Goal: Task Accomplishment & Management: Complete application form

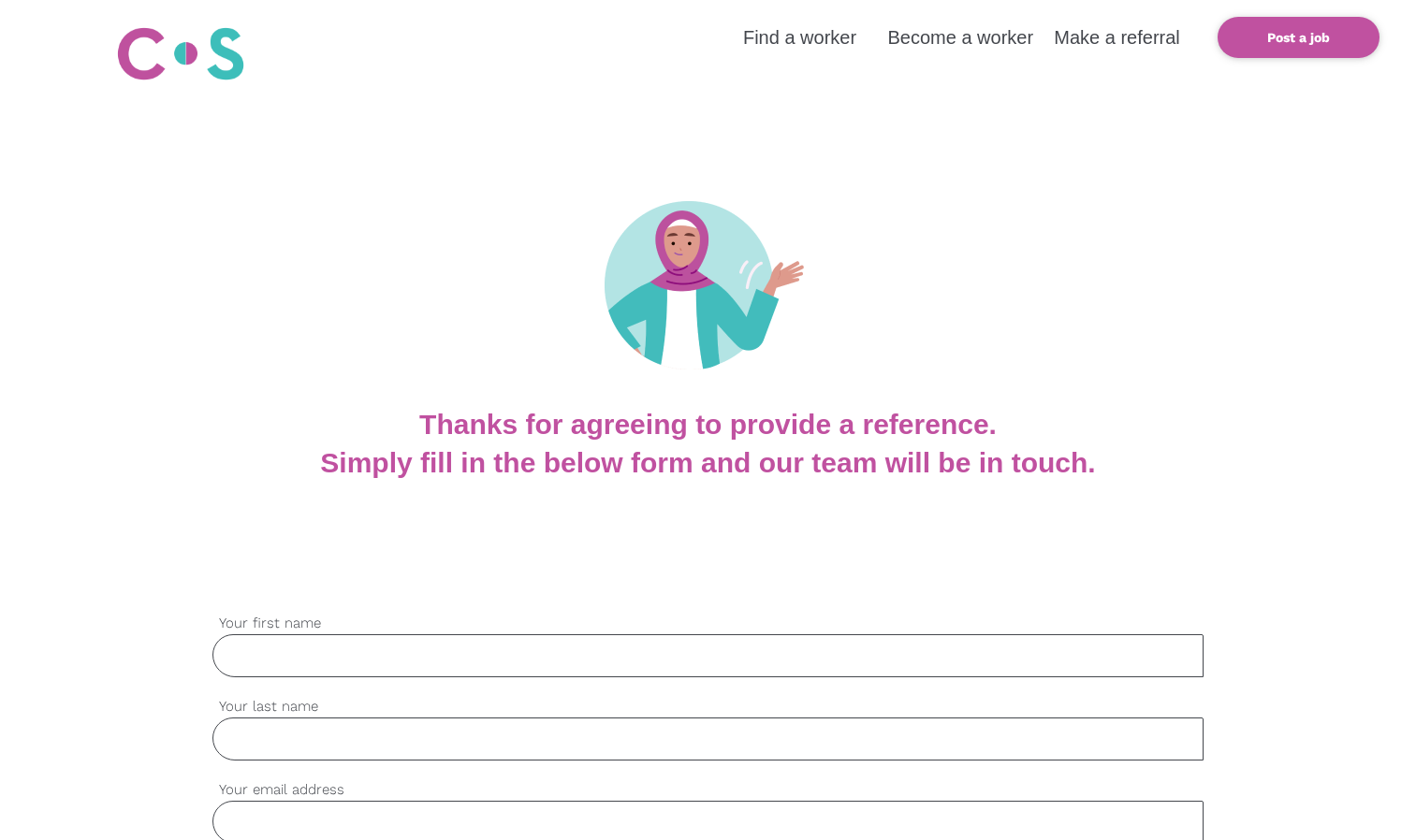
click at [254, 652] on input "Your first name" at bounding box center [708, 655] width 991 height 43
type input "[PERSON_NAME]"
click at [277, 727] on input "Your last name" at bounding box center [708, 739] width 991 height 43
type input "Peng"
click at [281, 813] on input "Your email address" at bounding box center [708, 823] width 991 height 43
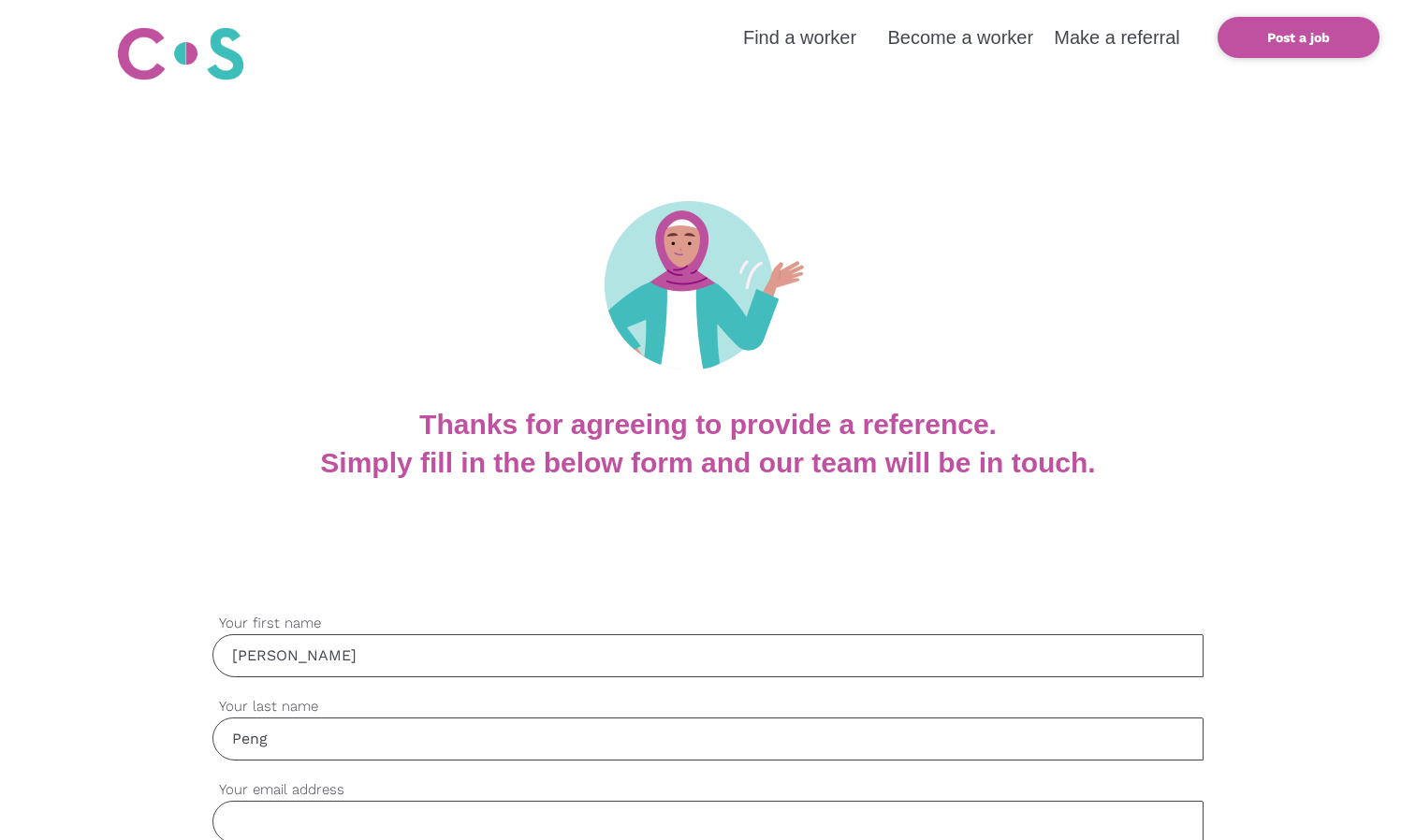
type input "[EMAIL_ADDRESS][DOMAIN_NAME]"
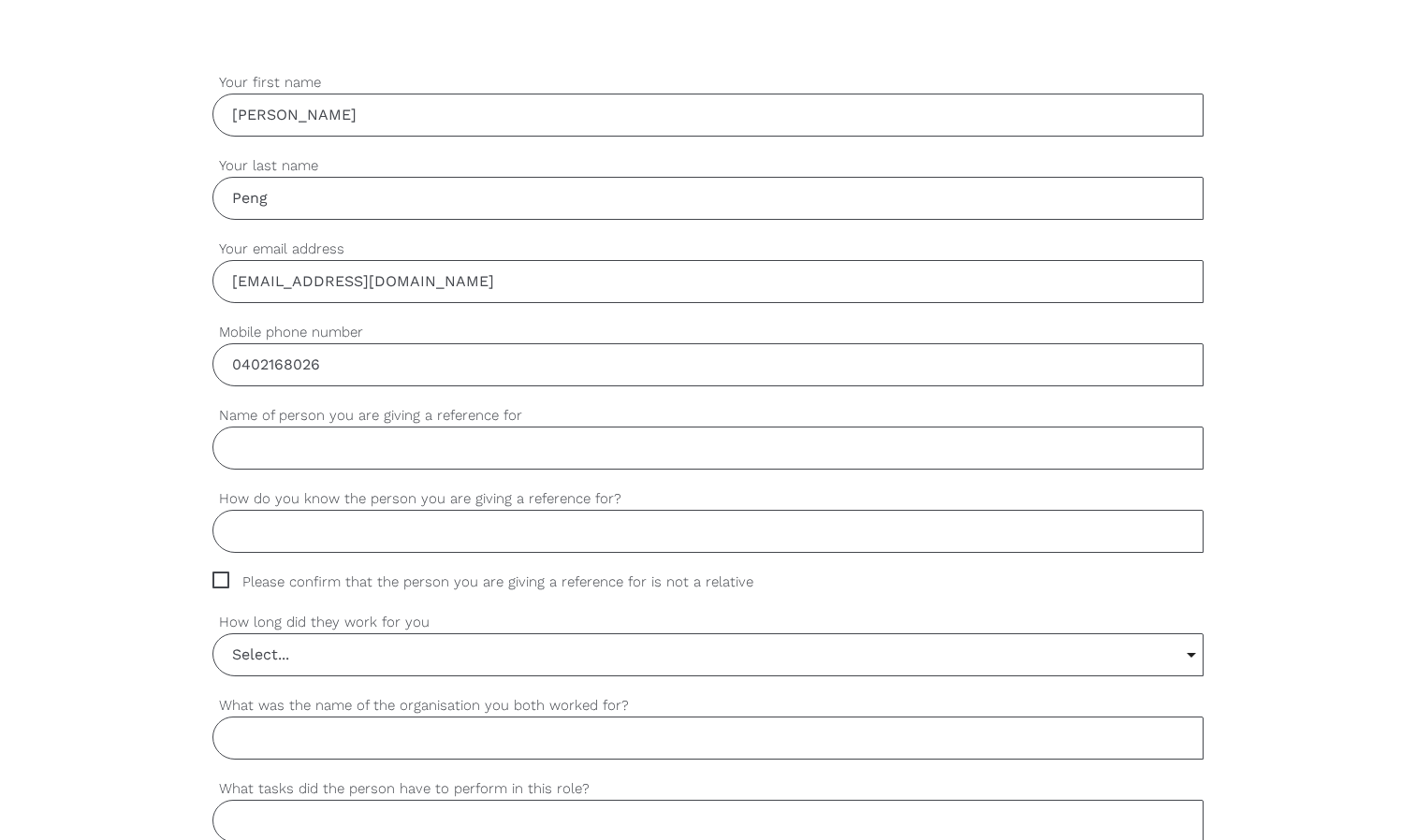
scroll to position [542, 0]
click at [346, 355] on input "0402168026" at bounding box center [708, 364] width 991 height 43
type input "0449194089"
click at [233, 447] on input "Name of person you are giving a reference for" at bounding box center [708, 447] width 991 height 43
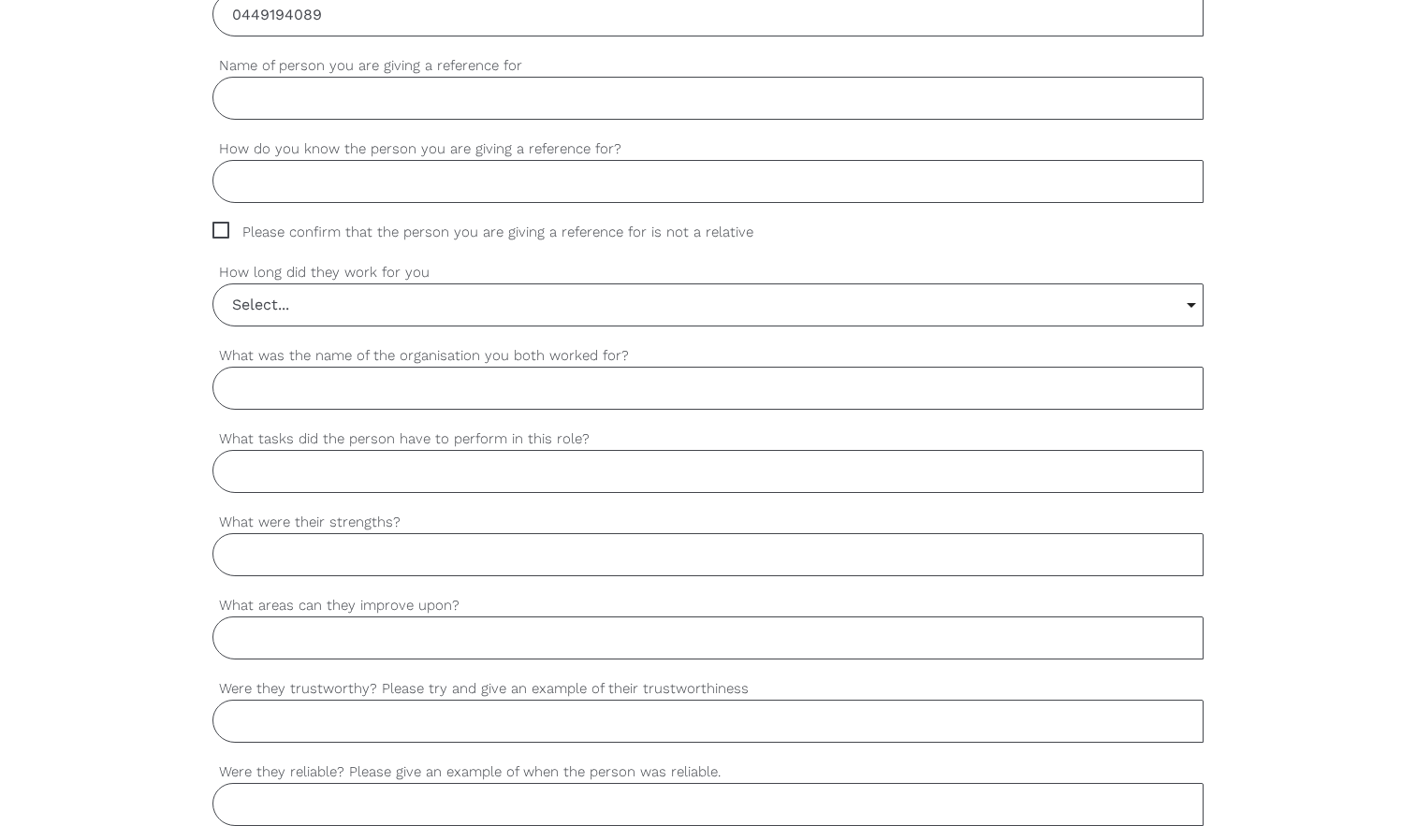
scroll to position [790, 0]
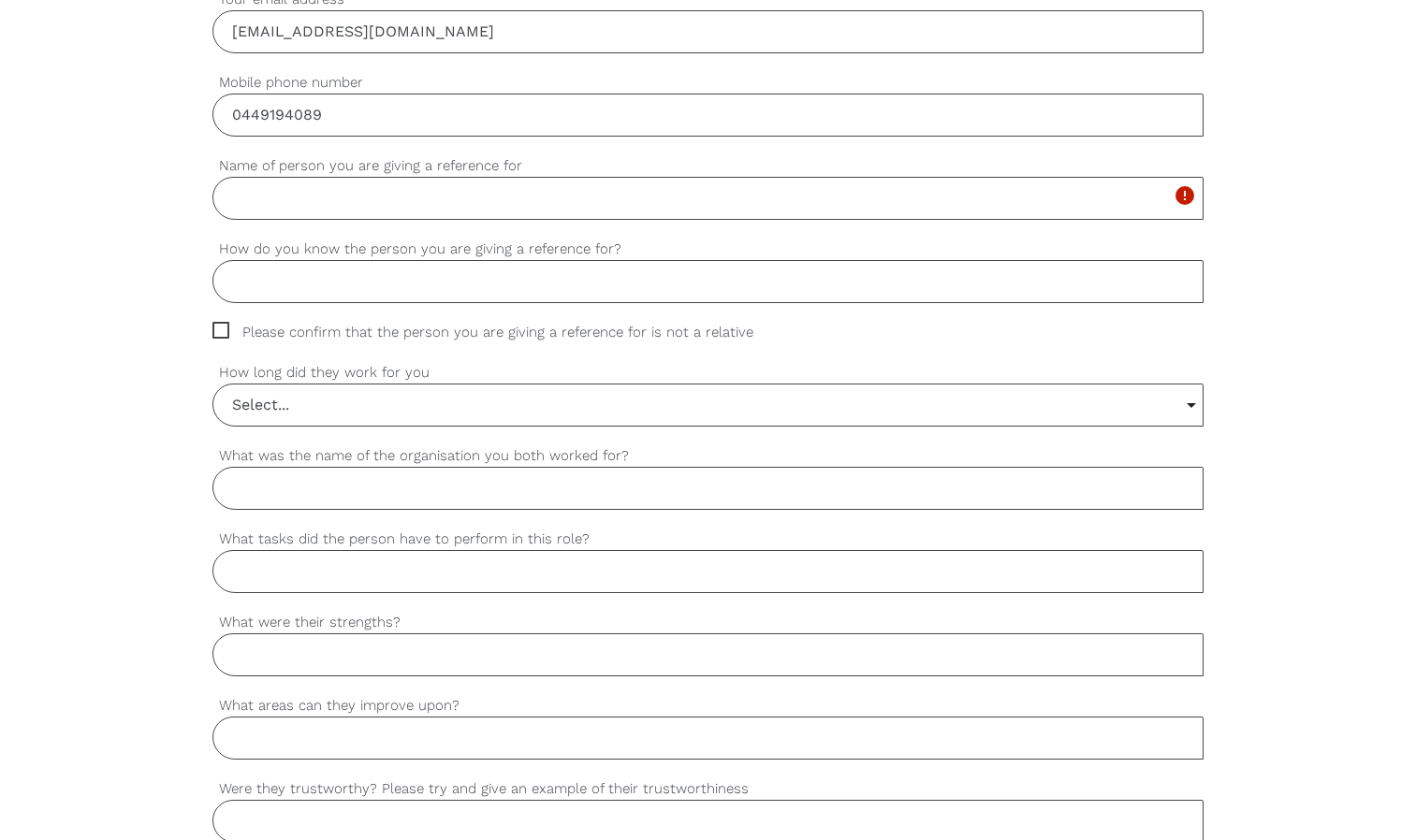
click at [233, 447] on label "What was the name of the organisation you both worked for?" at bounding box center [708, 456] width 991 height 21
click at [233, 467] on input "What was the name of the organisation you both worked for?" at bounding box center [708, 488] width 991 height 43
type input "c"
click at [269, 207] on input "Name of person you are giving a reference for" at bounding box center [708, 198] width 991 height 43
type input "c"
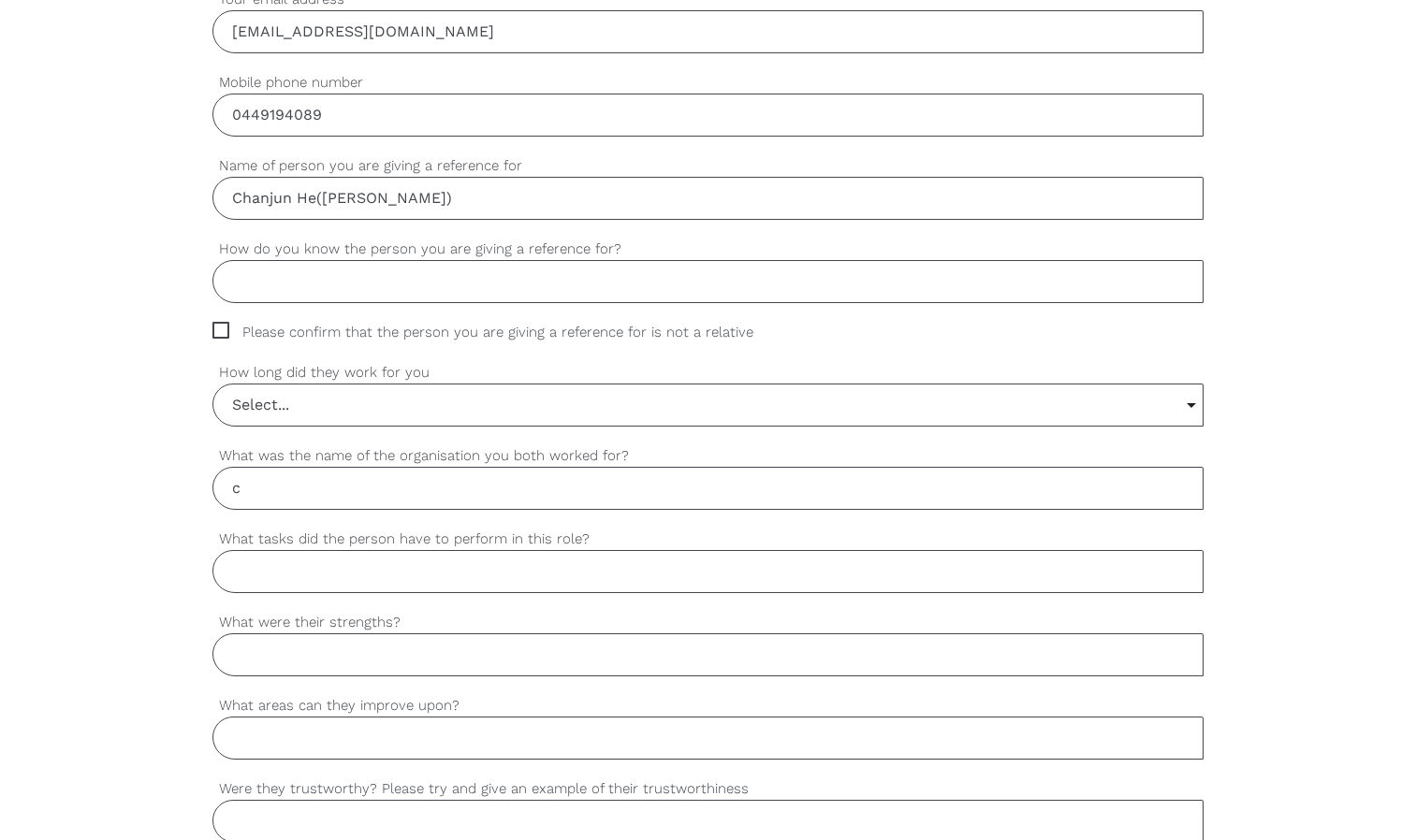
type input "Chanjun He([PERSON_NAME])"
click at [271, 290] on input "How do you know the person you are giving a reference for?" at bounding box center [708, 282] width 991 height 43
drag, startPoint x: 619, startPoint y: 247, endPoint x: 388, endPoint y: 266, distance: 231.8
click at [388, 266] on div "How do you know the person you are giving a reference for? Please complete this…" at bounding box center [708, 271] width 991 height 64
copy div "How do you know the person you are giving a reference for?"
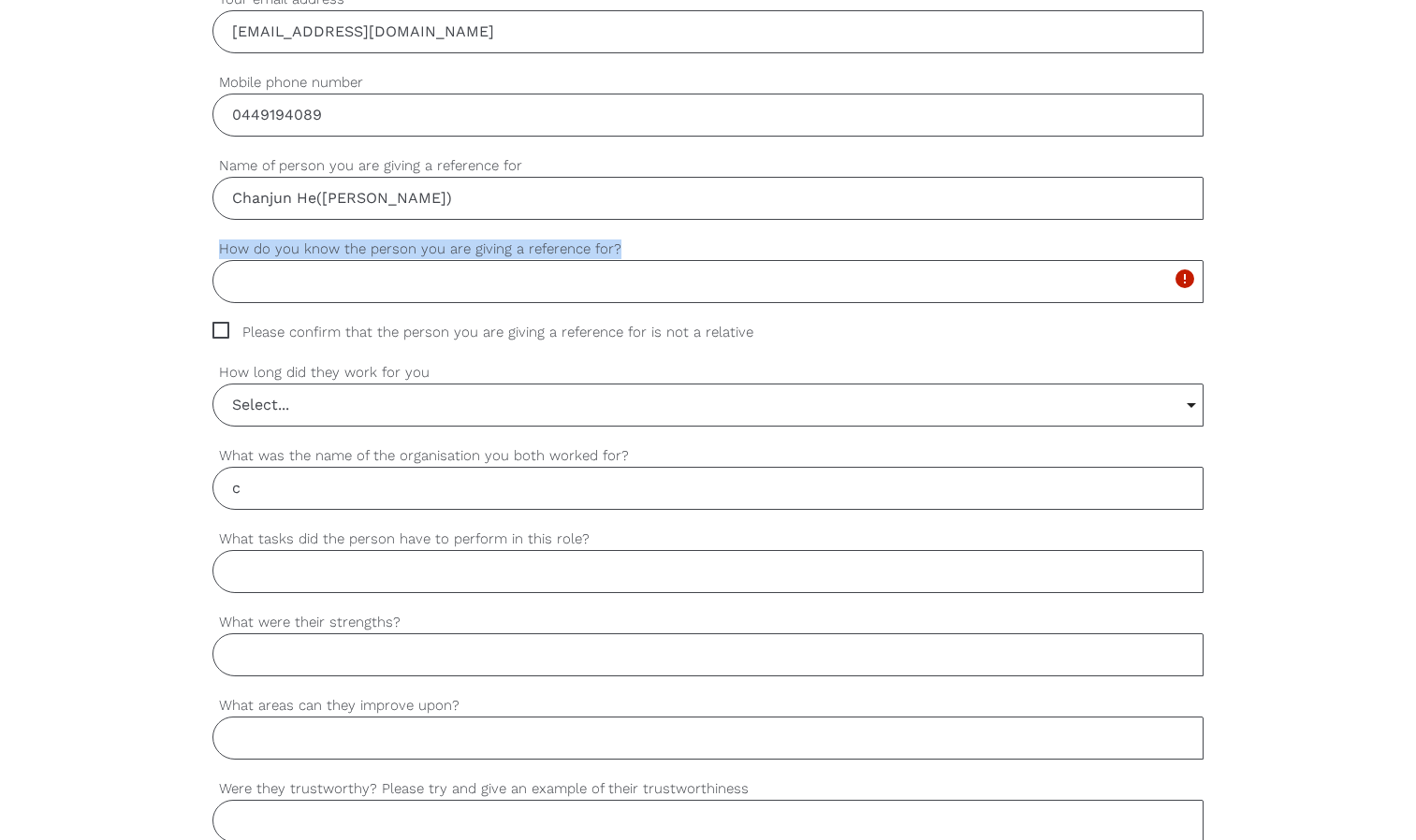
click at [244, 286] on input "How do you know the person you are giving a reference for?" at bounding box center [708, 282] width 991 height 43
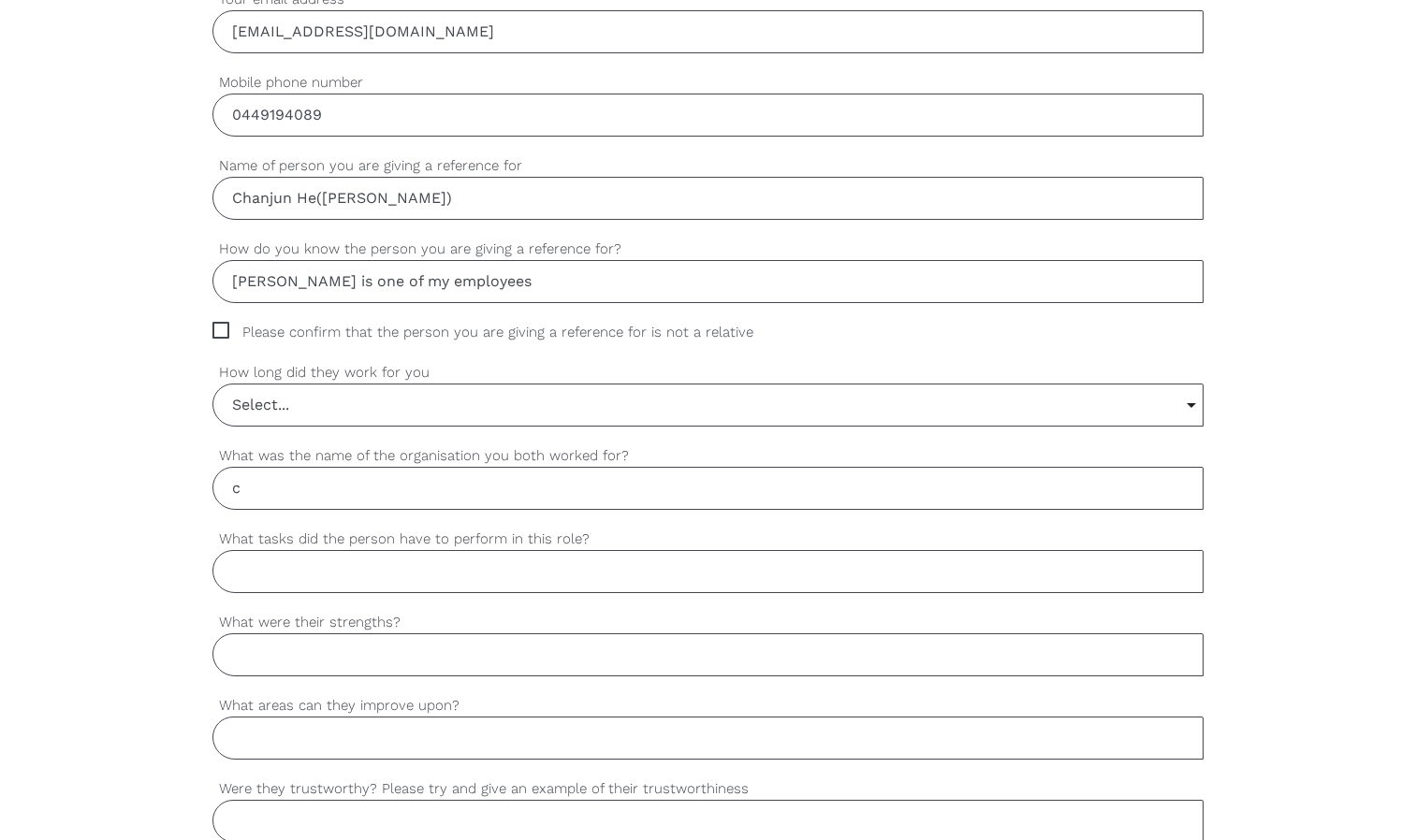
type input "[PERSON_NAME] is one of my employees"
click at [338, 404] on input "Select..." at bounding box center [708, 405] width 989 height 41
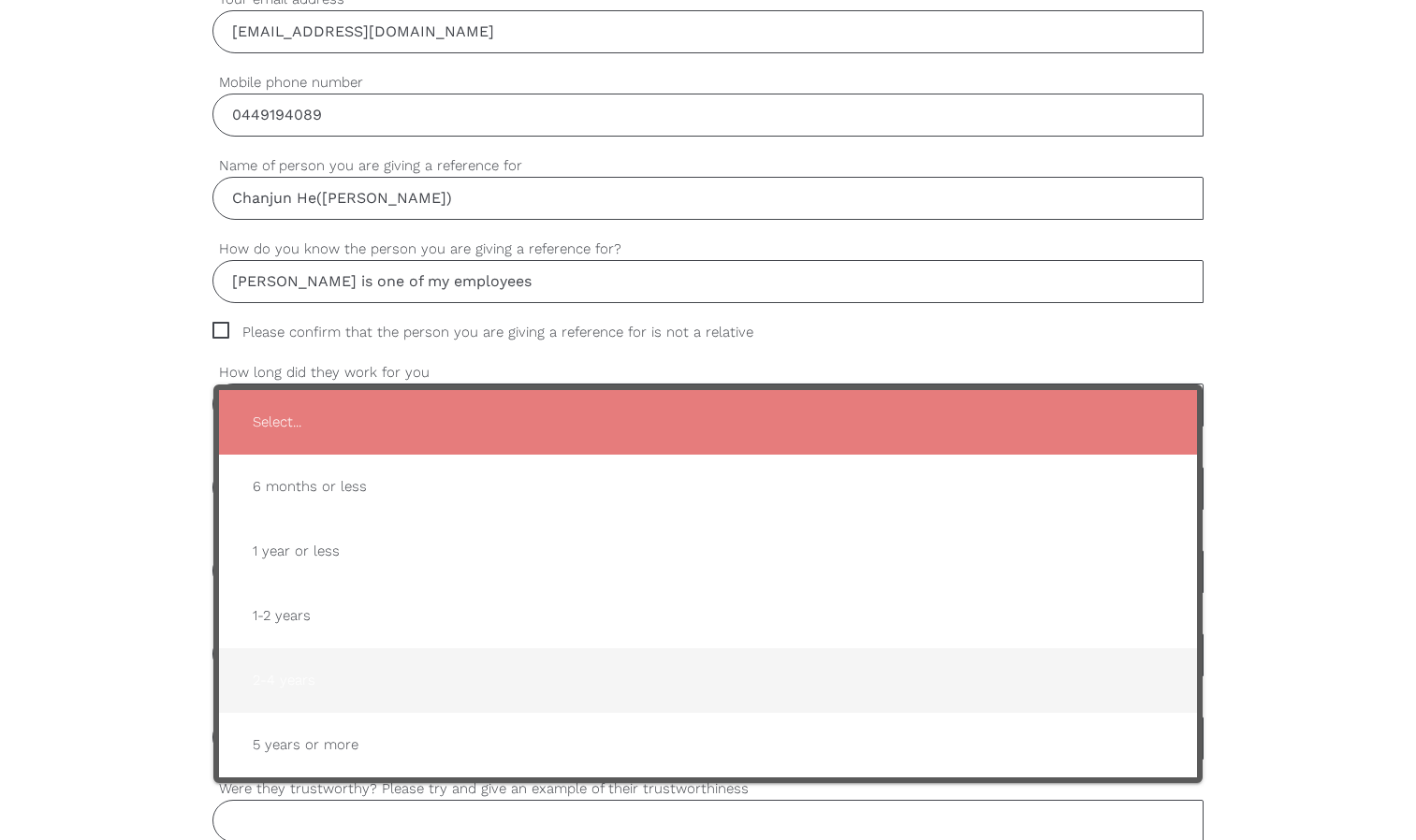
click at [295, 689] on span "2-4 years" at bounding box center [708, 680] width 940 height 46
type input "2-4 years"
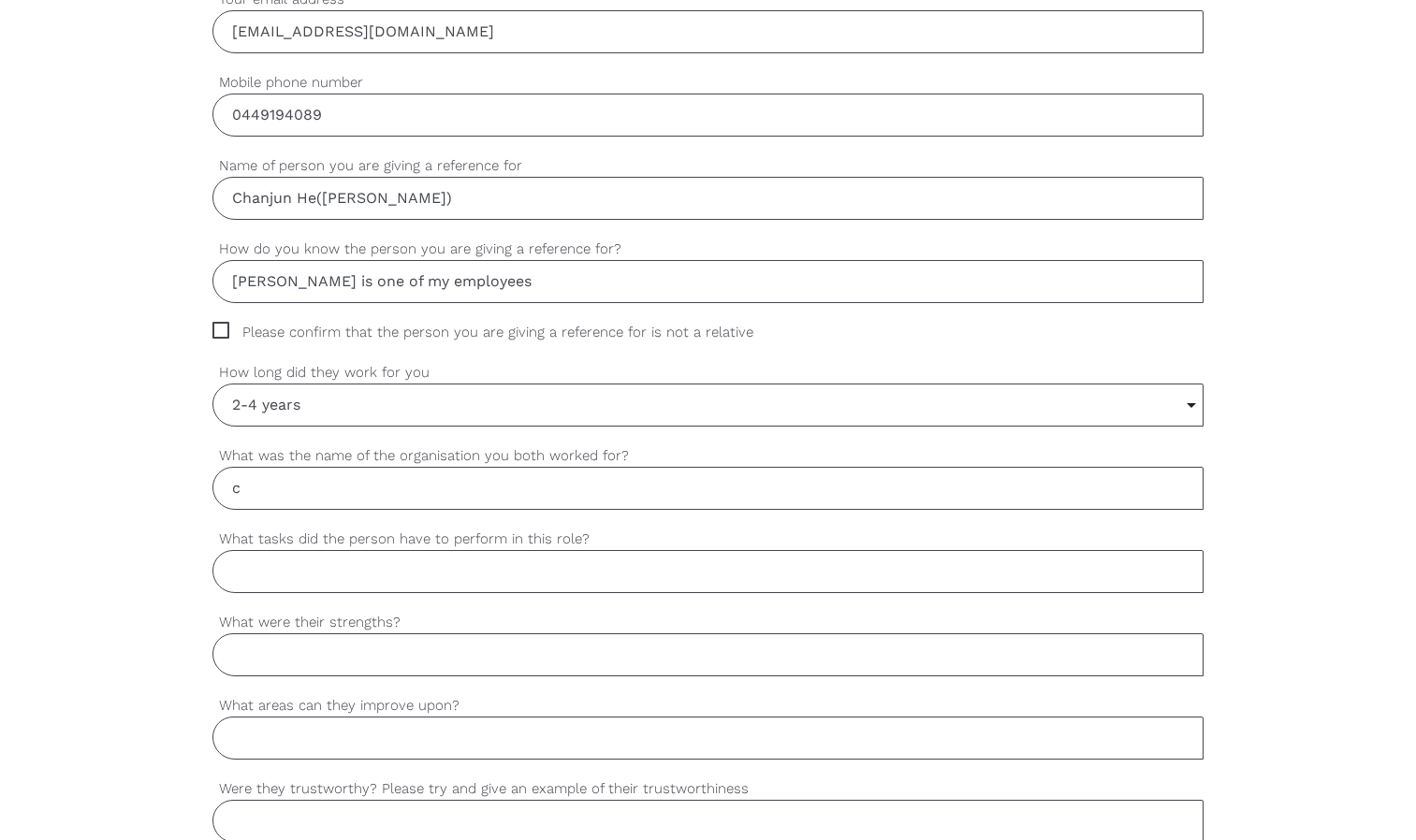
click at [287, 494] on input "c" at bounding box center [708, 488] width 991 height 43
type input "Peng Home Care Pty Ltd"
click at [271, 578] on input "What tasks did the person have to perform in this role?" at bounding box center [708, 572] width 991 height 43
click at [686, 567] on input "personal care, domestic assistance, transportation service" at bounding box center [708, 572] width 991 height 43
type input "personal care, domestic assistance, transportation service"
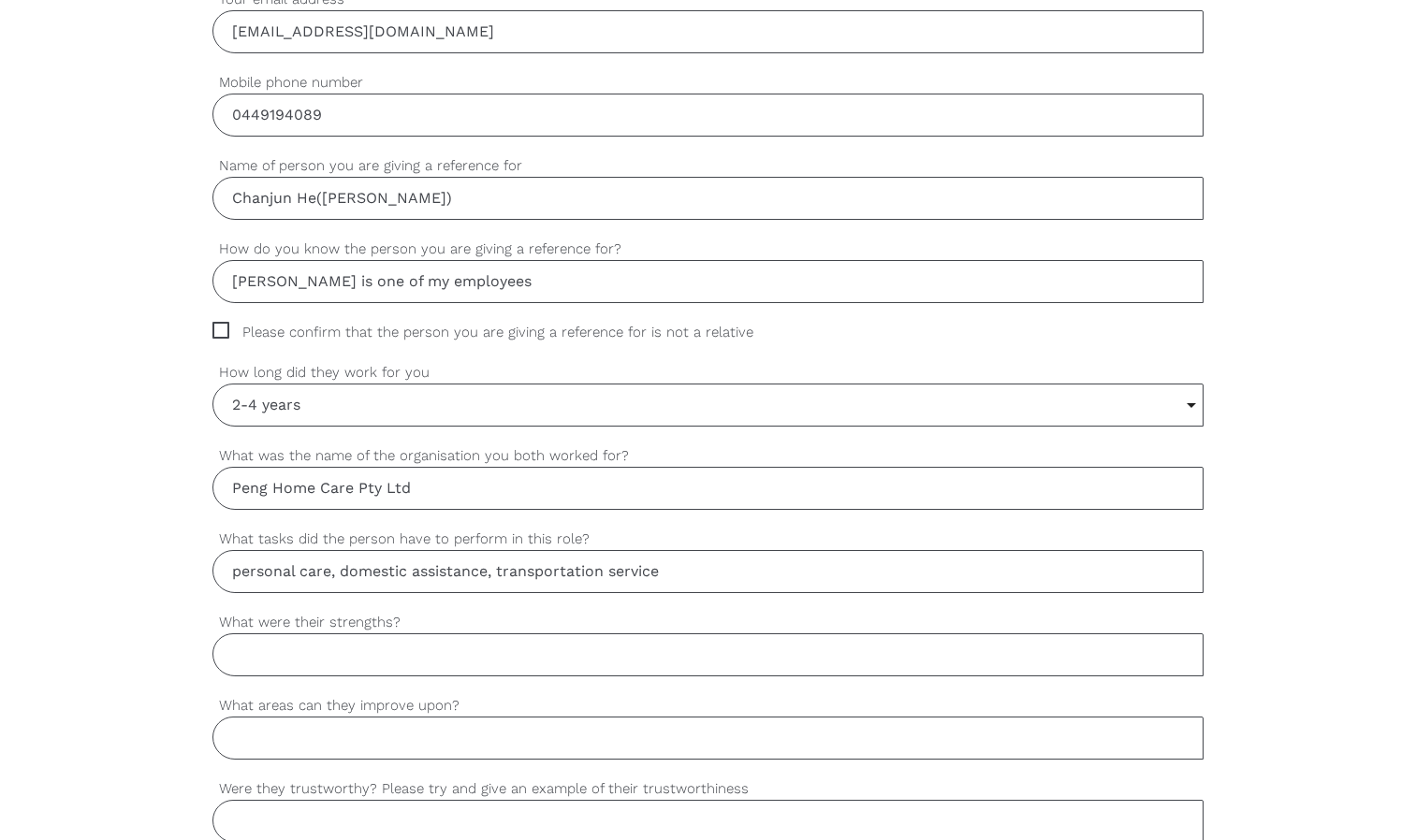
click at [273, 655] on input "What were their strengths?" at bounding box center [708, 655] width 991 height 43
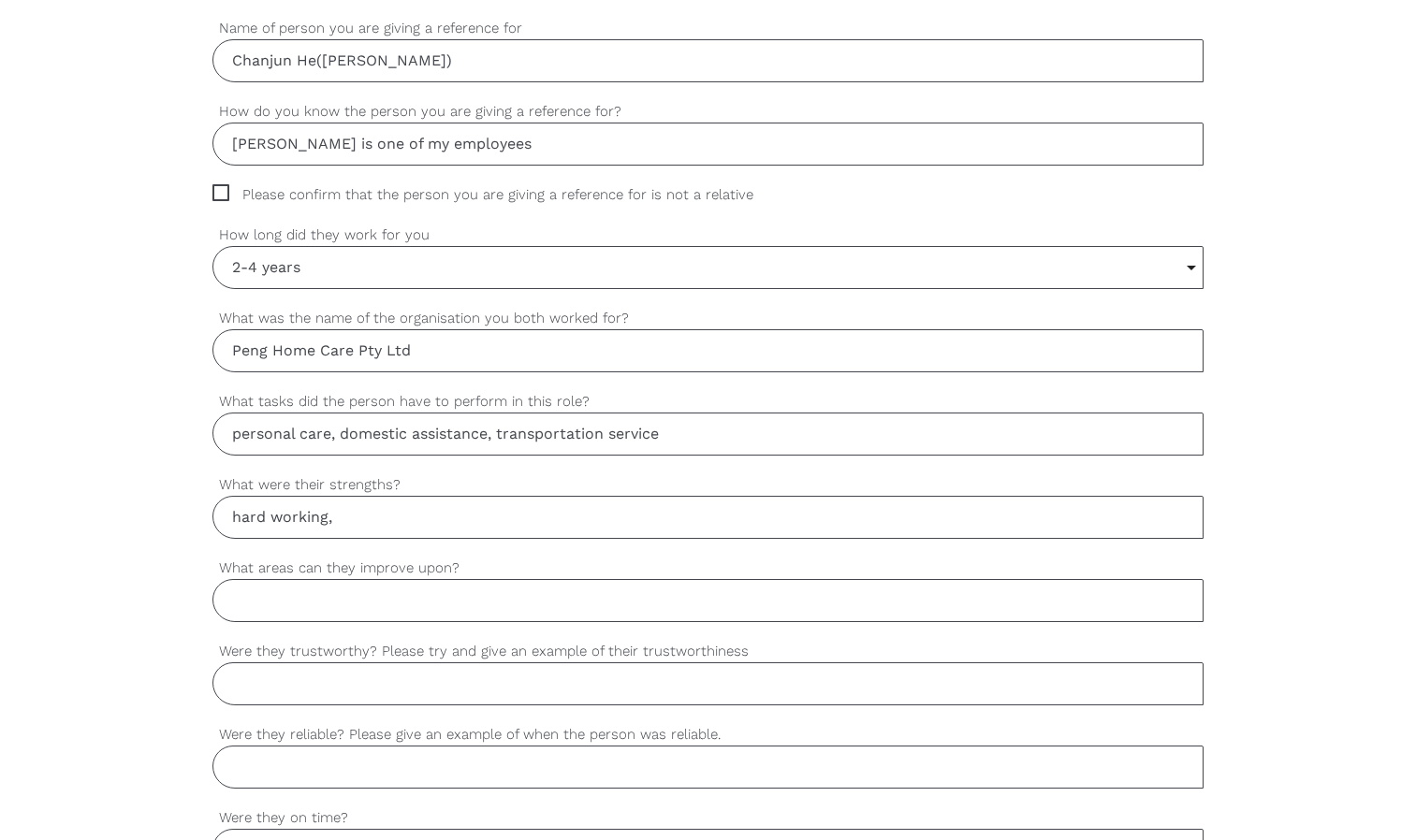
scroll to position [934, 0]
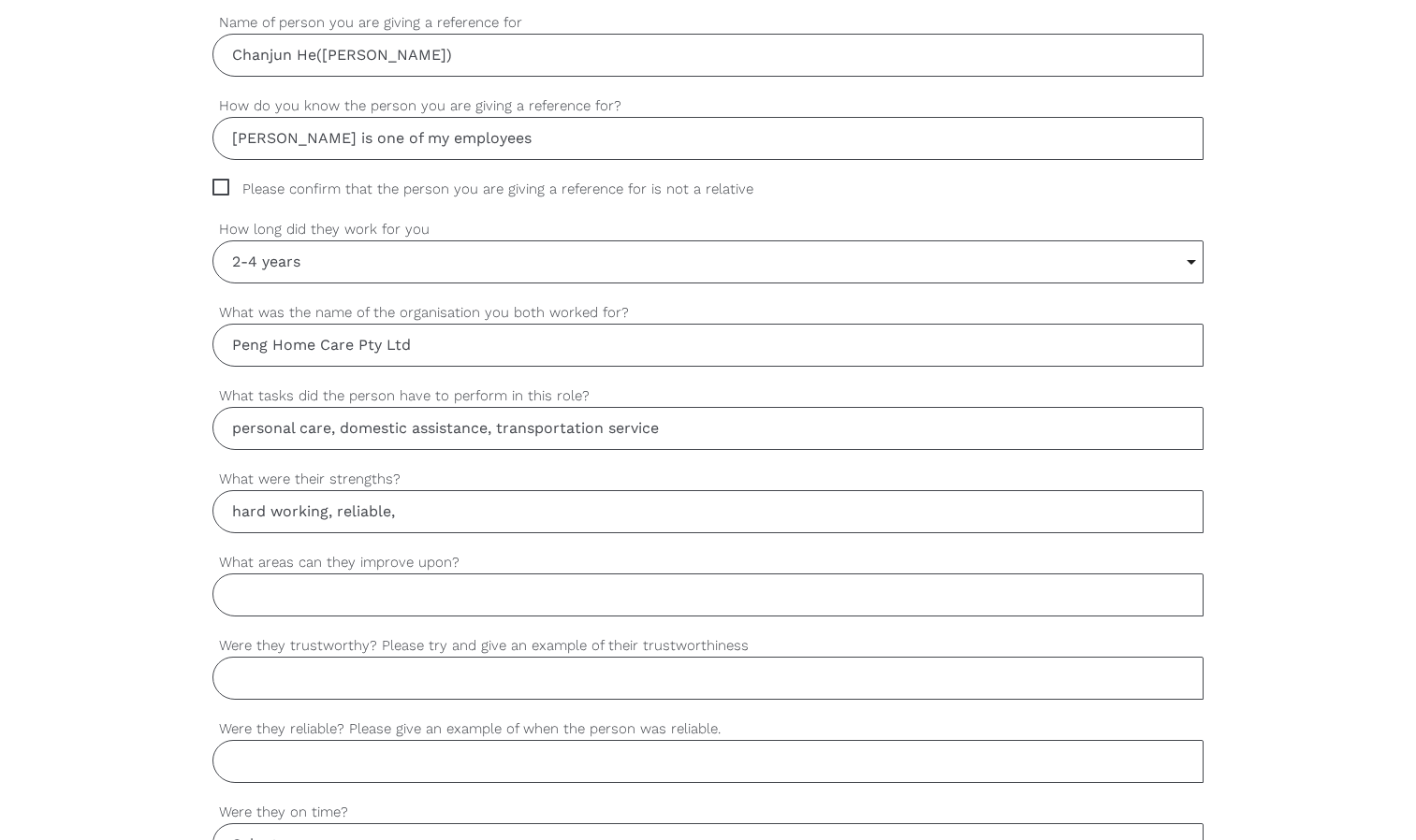
type input "hard working, reliable,"
click at [255, 579] on input "What areas can they improve upon?" at bounding box center [708, 595] width 991 height 43
type input "communication skills"
click at [288, 680] on input "Were they trustworthy? Please try and give an example of their trustworthiness" at bounding box center [708, 678] width 991 height 43
type input "y"
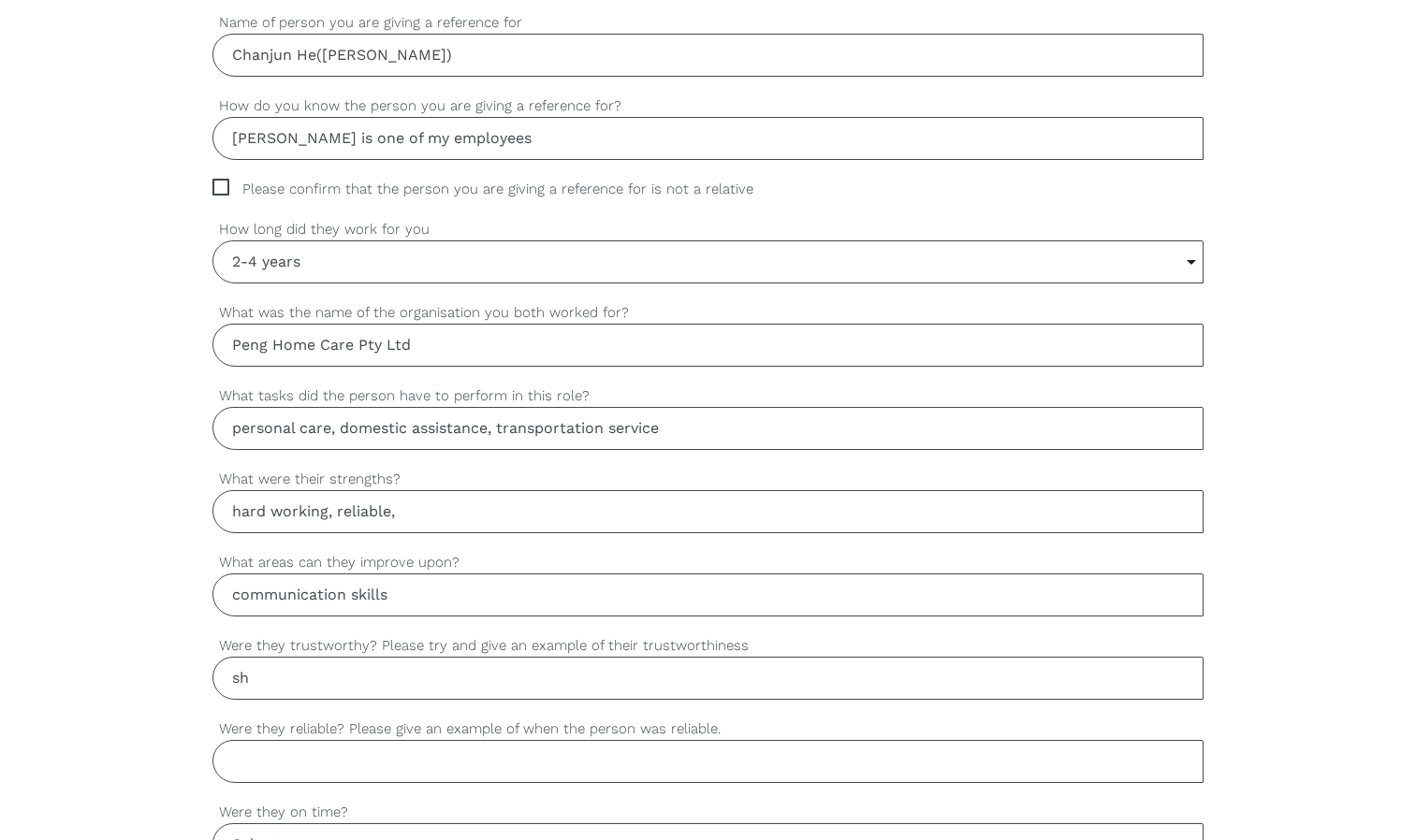
type input "s"
type input "Angie is the carer"
click at [239, 771] on input "Were they reliable? Please give an example of when the person was reliable." at bounding box center [708, 761] width 991 height 43
type input "a"
type input "A"
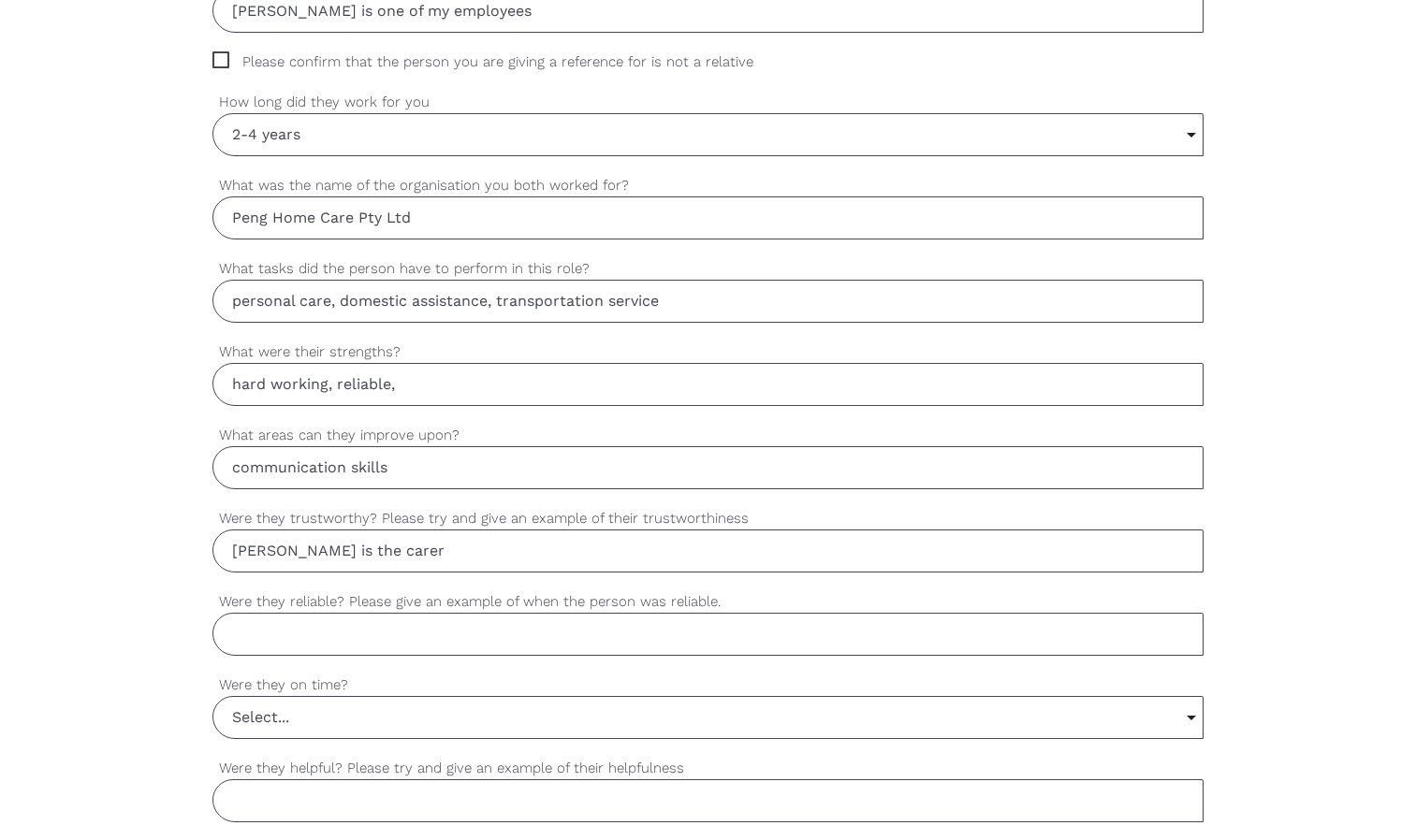
scroll to position [1080, 0]
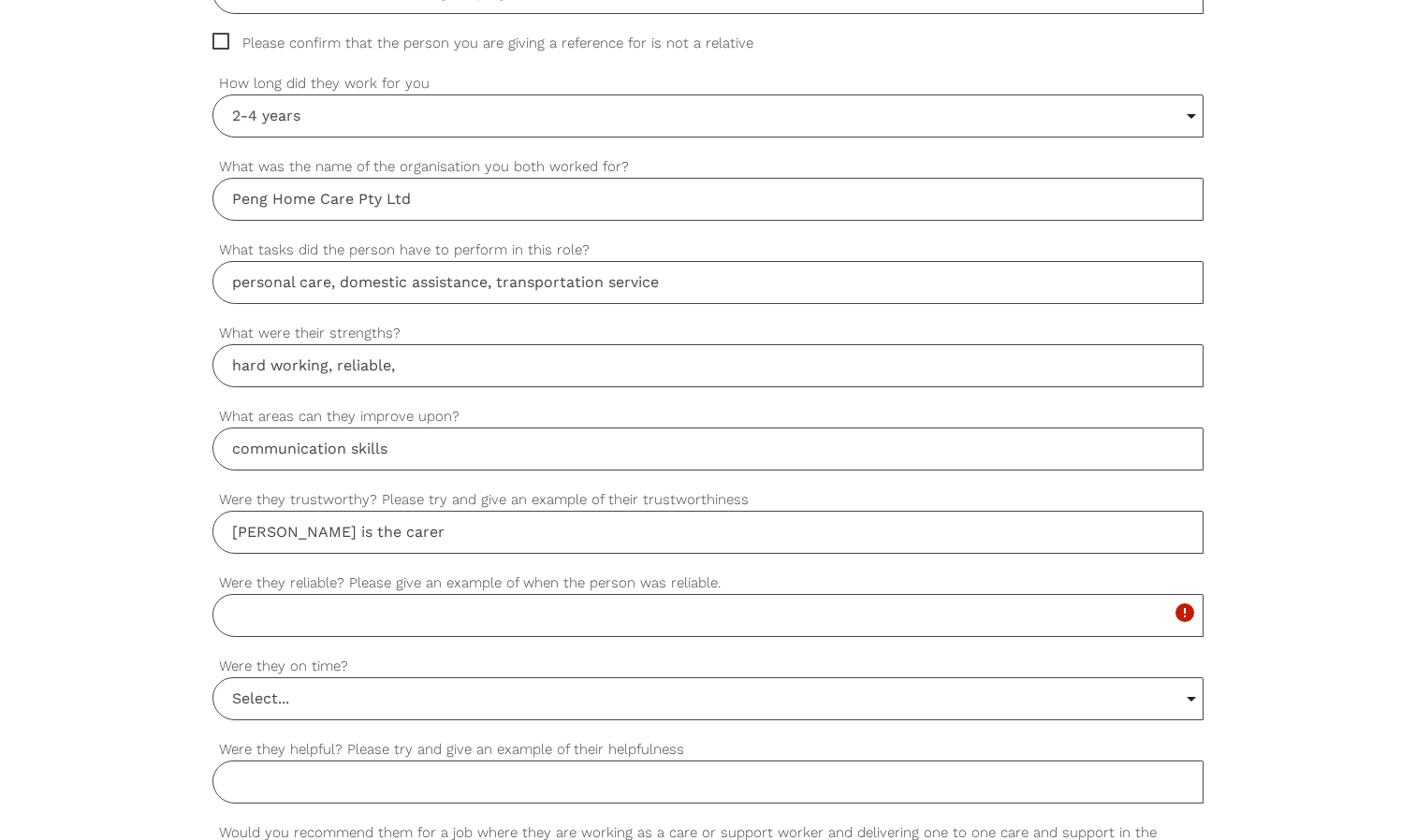
click at [1195, 700] on input "Select..." at bounding box center [708, 699] width 989 height 41
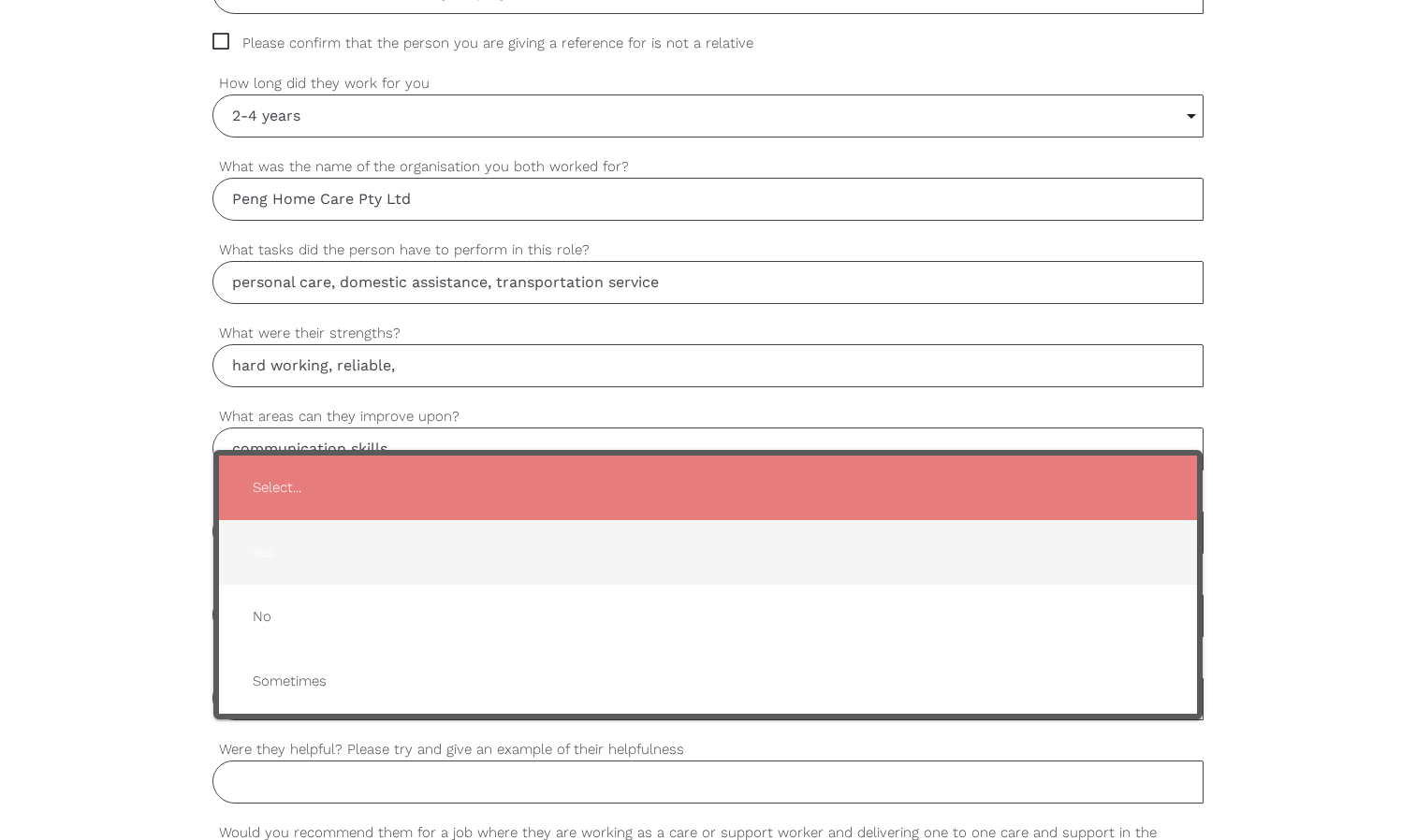
click at [270, 550] on span "Yes" at bounding box center [708, 552] width 940 height 46
type input "Yes"
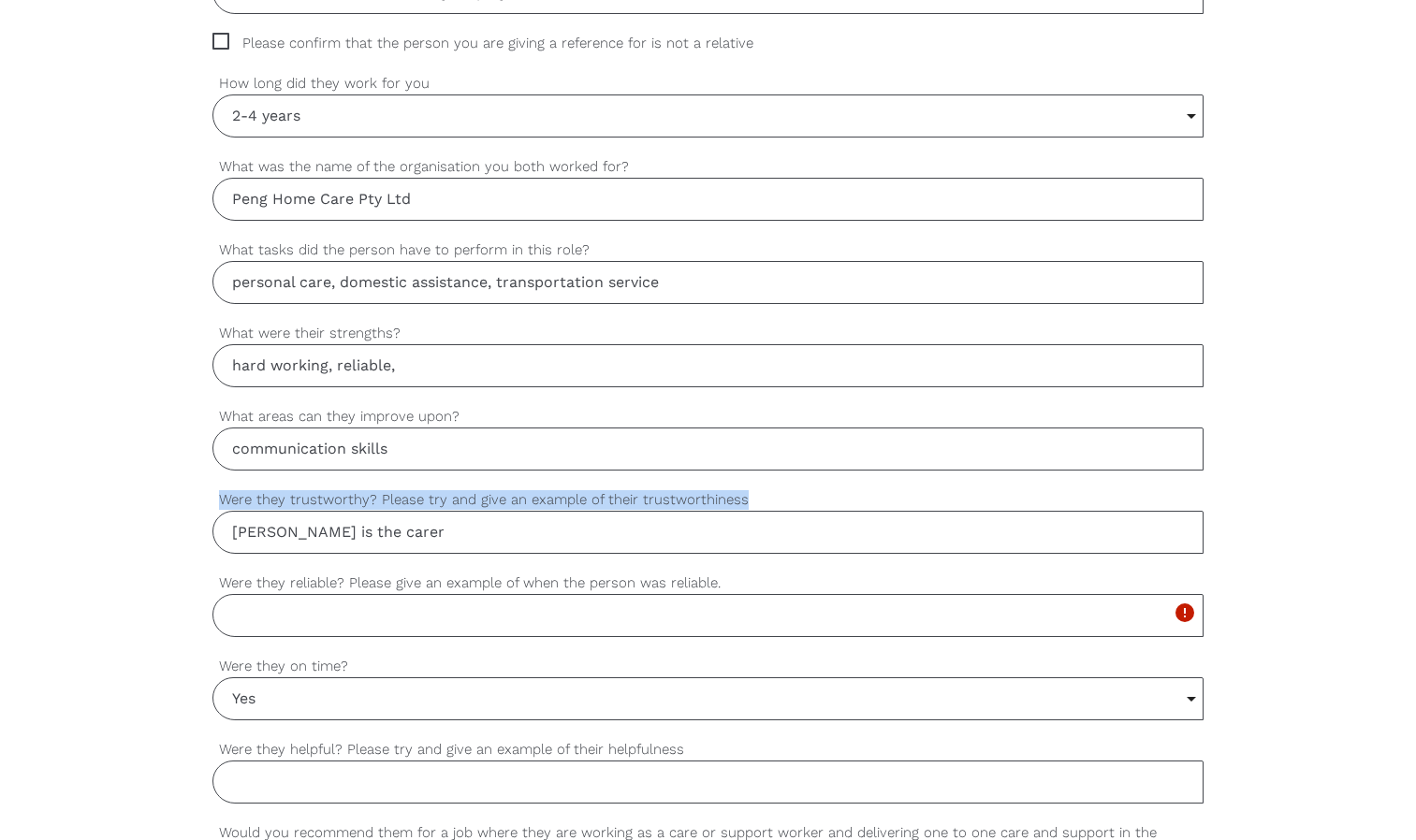
drag, startPoint x: 749, startPoint y: 500, endPoint x: 217, endPoint y: 494, distance: 532.0
click at [217, 494] on label "Were they trustworthy? Please try and give an example of their trustworthiness" at bounding box center [708, 500] width 991 height 21
drag, startPoint x: 217, startPoint y: 494, endPoint x: 264, endPoint y: 497, distance: 47.1
copy label "Were they trustworthy? Please try and give an example of their trustworthiness"
click at [388, 516] on input "Angie is the carer" at bounding box center [708, 532] width 991 height 43
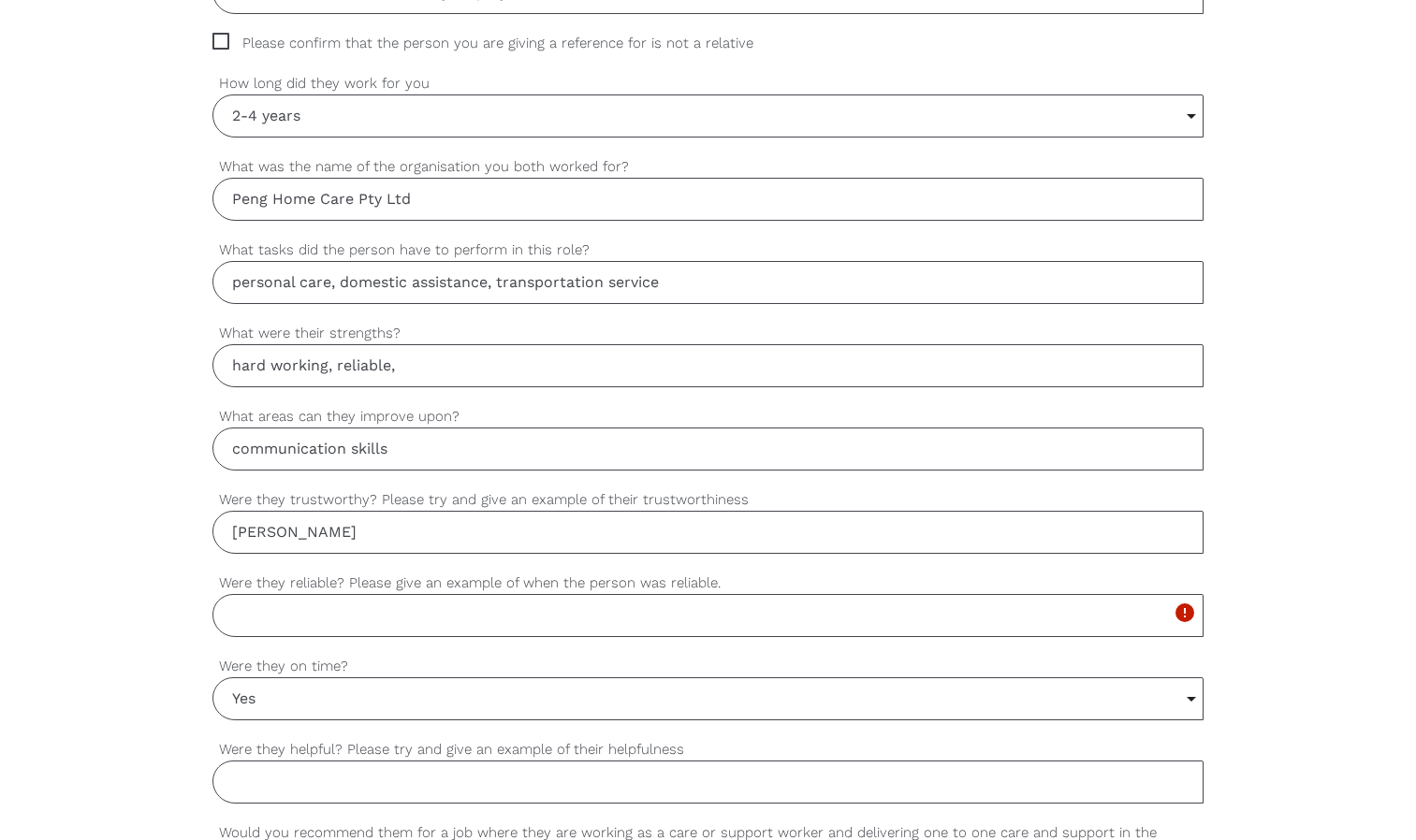
paste input "they promised to complete a task, they not only finished it on time but also ke…"
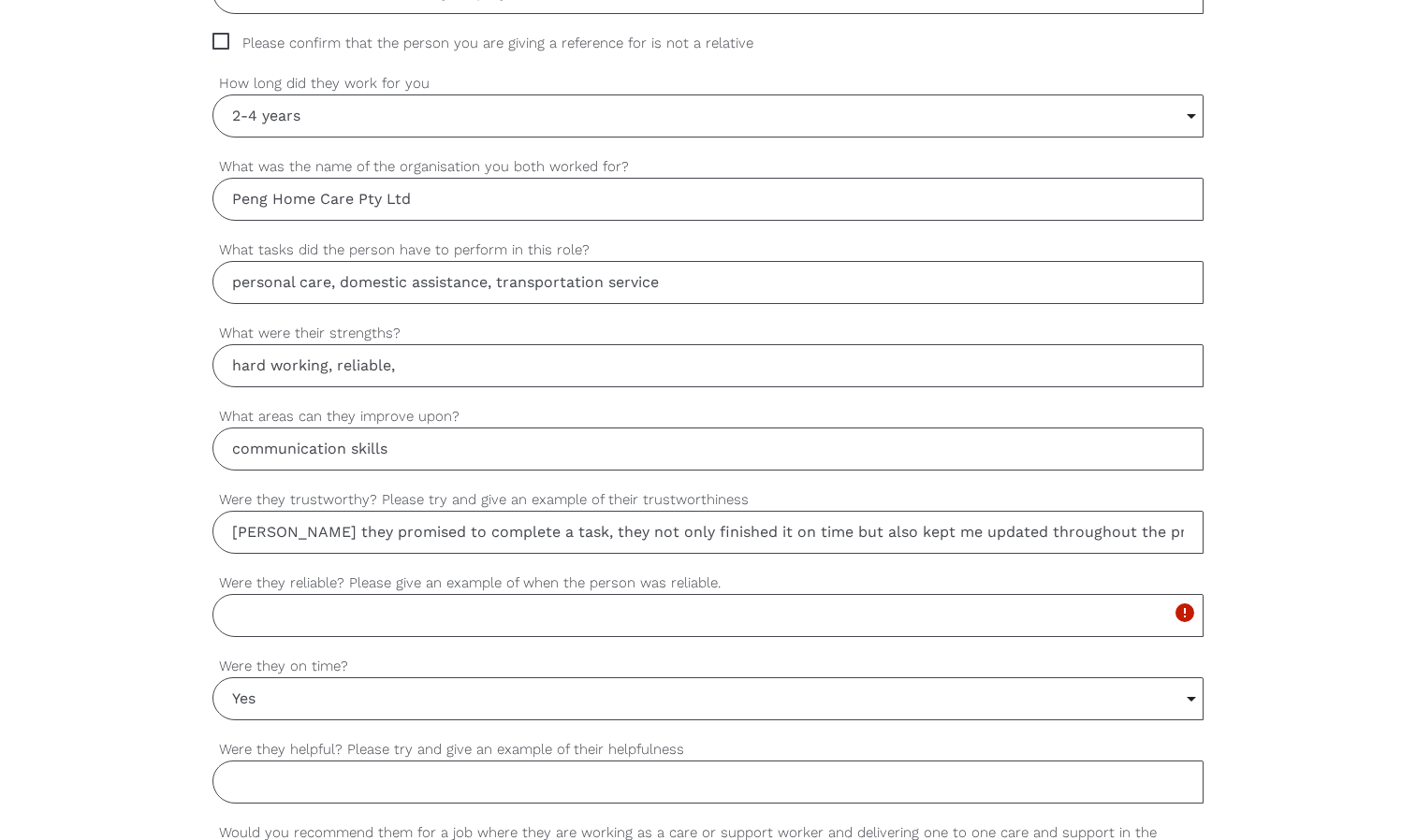
click at [309, 529] on input "Angie they promised to complete a task, they not only finished it on time but a…" at bounding box center [708, 532] width 991 height 43
click at [528, 532] on input "Angie promised to complete a task, they not only finished it on time but also k…" at bounding box center [708, 532] width 991 height 43
type input "Angie promised to complete a task, she not only finished it on time but also ke…"
click at [311, 629] on input "Were they reliable? Please give an example of when the person was reliable." at bounding box center [708, 616] width 991 height 43
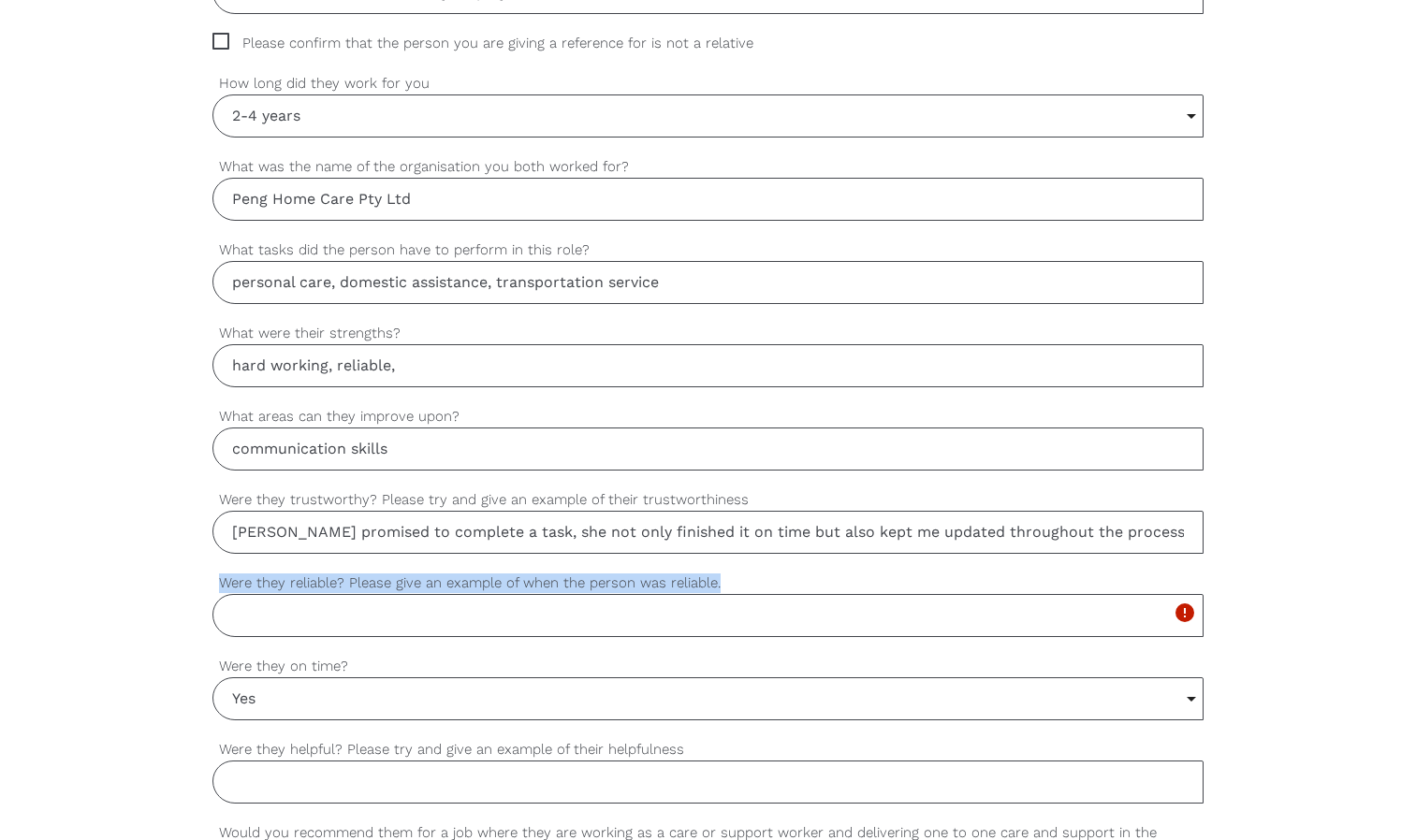
drag, startPoint x: 722, startPoint y: 578, endPoint x: 218, endPoint y: 580, distance: 504.0
click at [218, 580] on label "Were they reliable? Please give an example of when the person was reliable." at bounding box center [708, 584] width 991 height 21
copy label "Were they reliable? Please give an example of when the person was reliable."
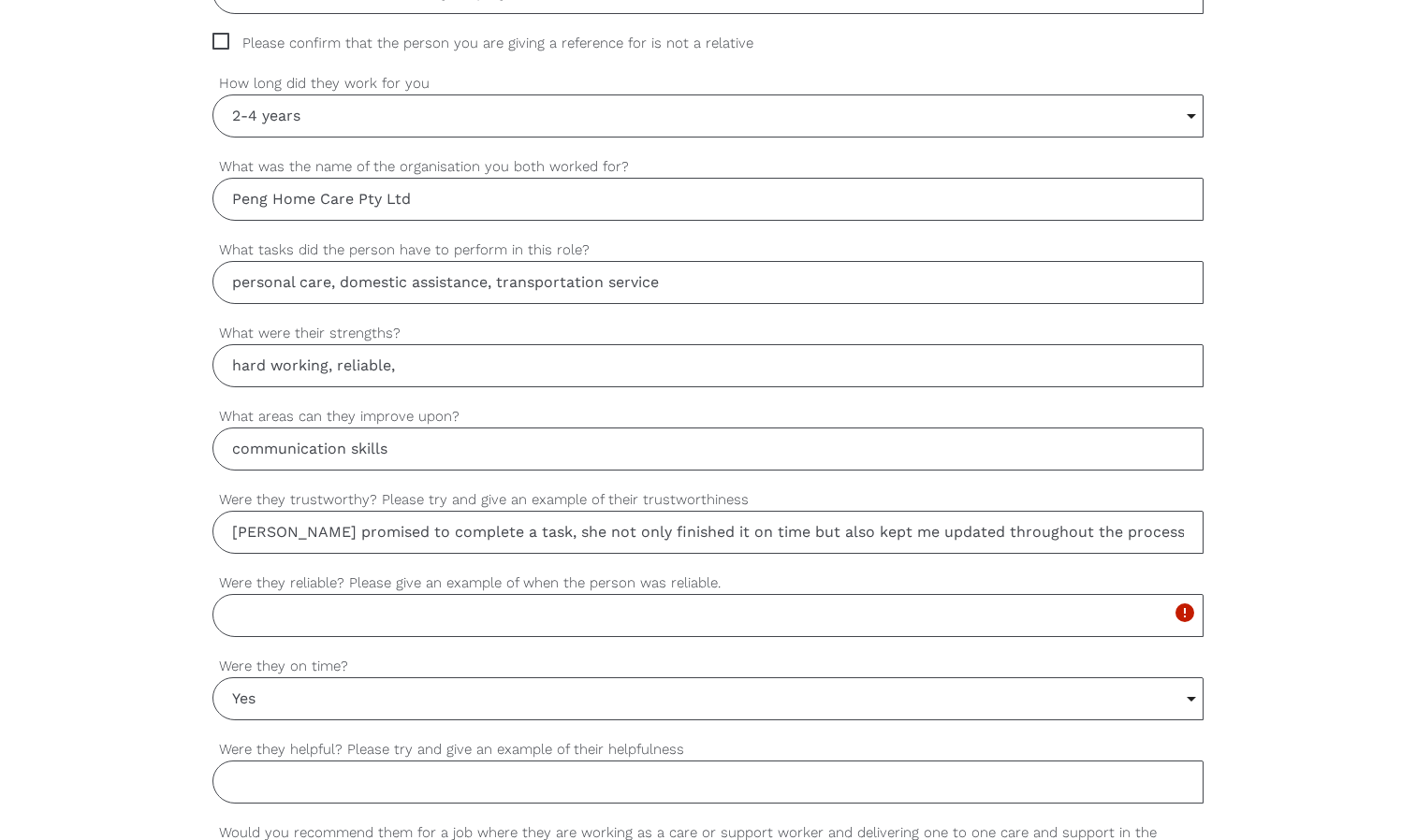
click at [248, 621] on input "Were they reliable? Please give an example of when the person was reliable." at bounding box center [708, 616] width 991 height 43
paste input "she consistently arrived on time and completed all her duties."
type input "she consistently arrived on time and completed all her duties."
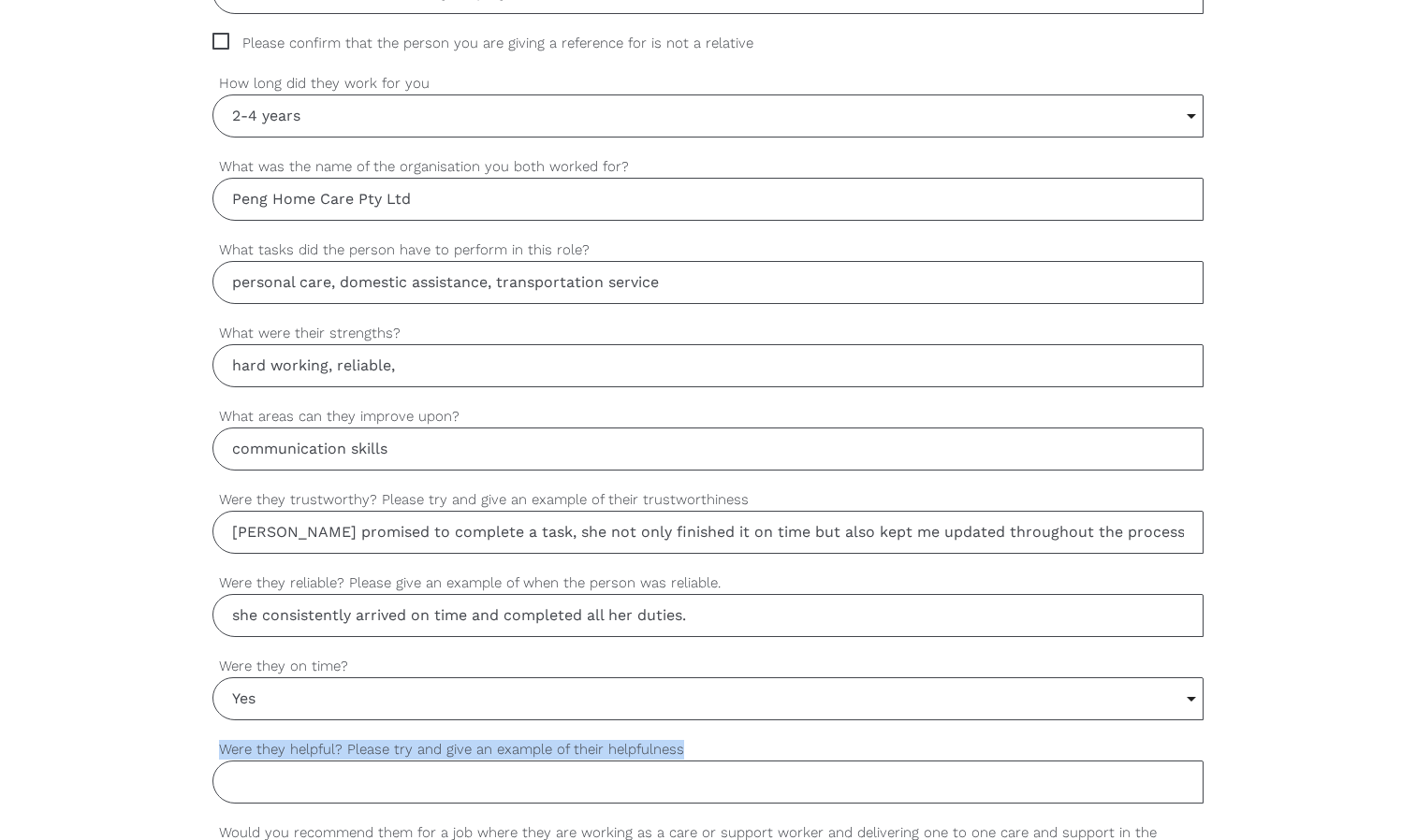
drag, startPoint x: 681, startPoint y: 749, endPoint x: 221, endPoint y: 745, distance: 460.0
click at [221, 745] on label "Were they helpful? Please try and give an example of their helpfulness" at bounding box center [708, 750] width 991 height 21
copy label "Were they helpful? Please try and give an example of their helpfulness"
click at [240, 783] on input "Were they helpful? Please try and give an example of their helpfulness" at bounding box center [708, 782] width 991 height 43
paste input "whenever a new team member needed support, she took the time to explain tasks c…"
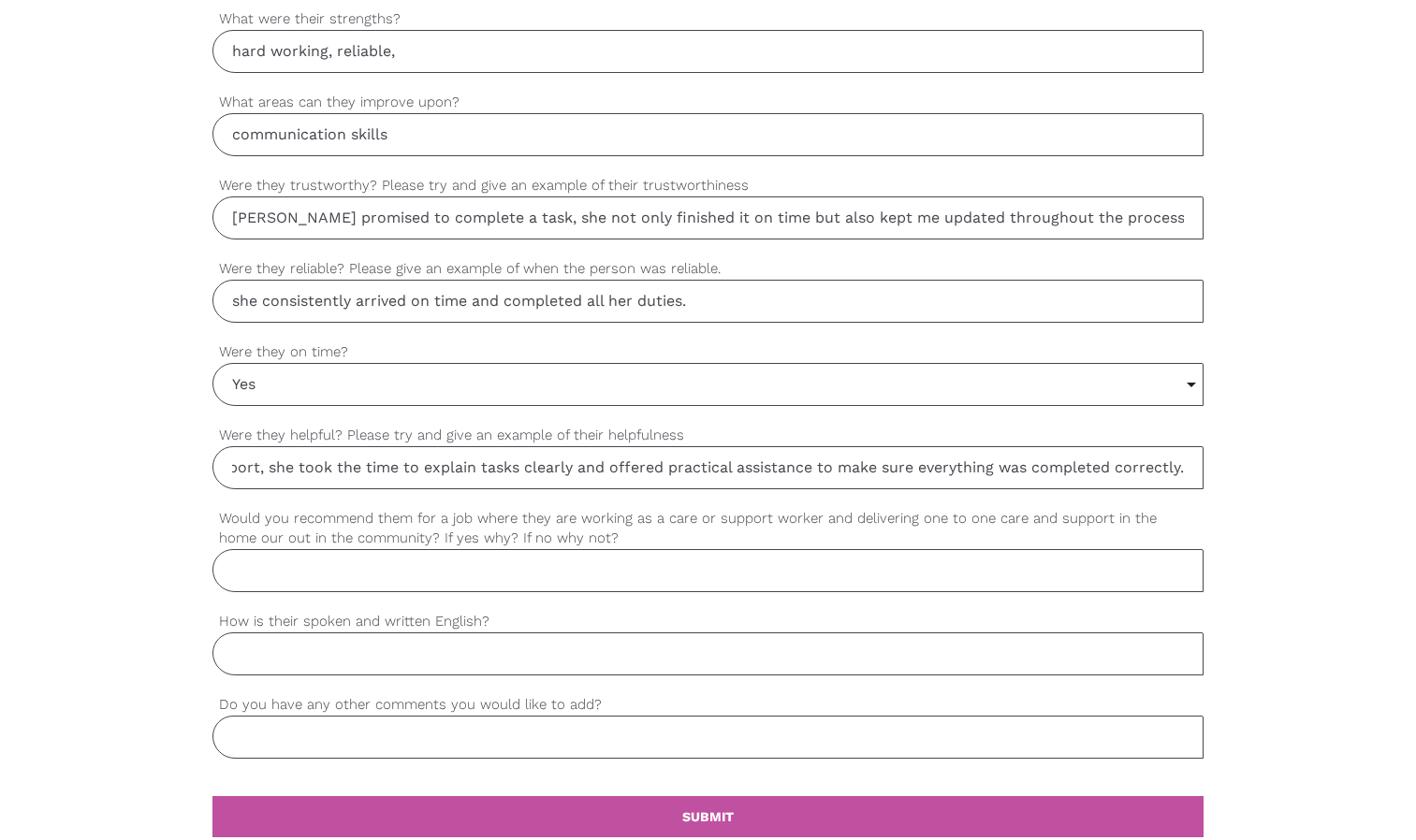
scroll to position [1421, 0]
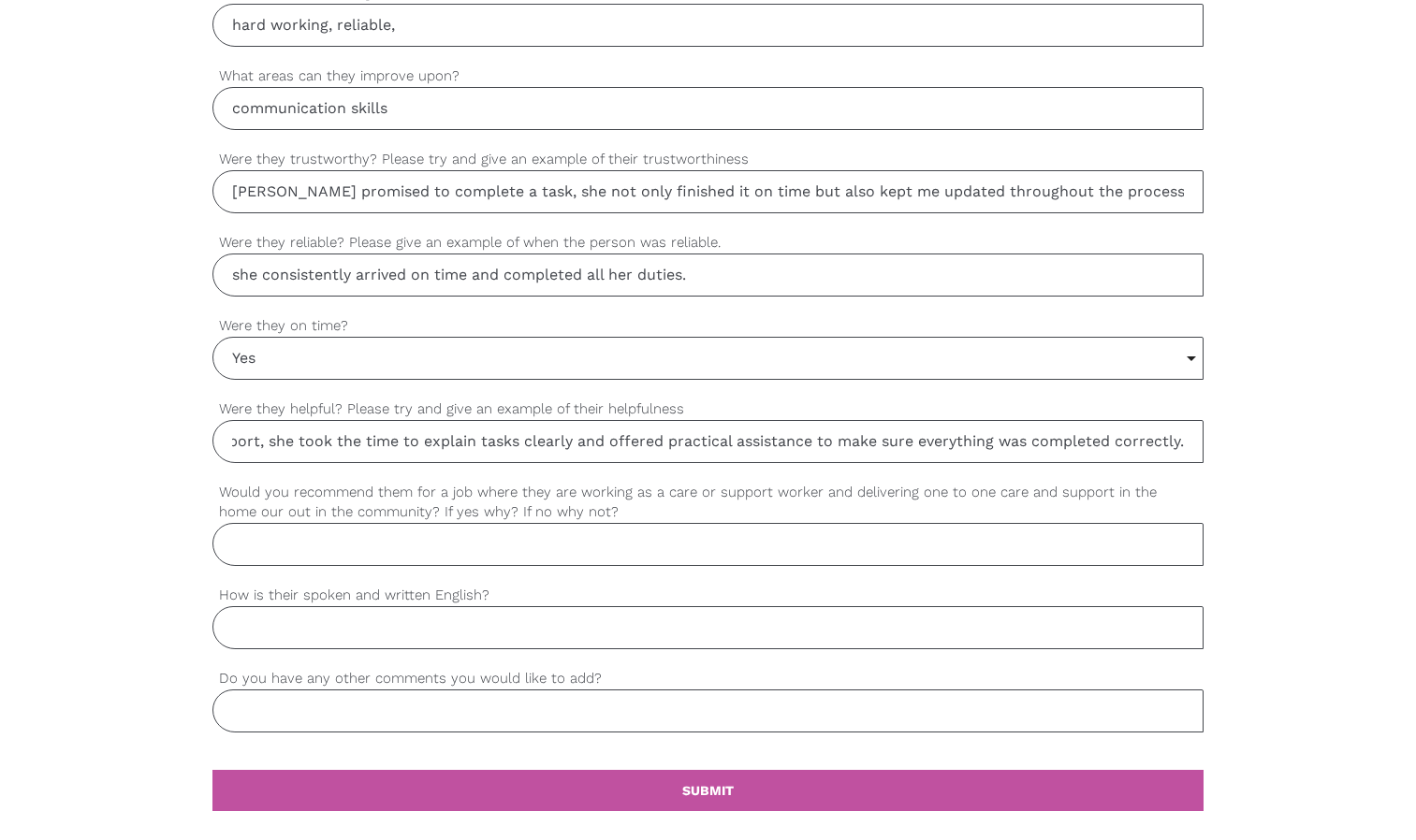
type input "whenever a new team member needed support, she took the time to explain tasks c…"
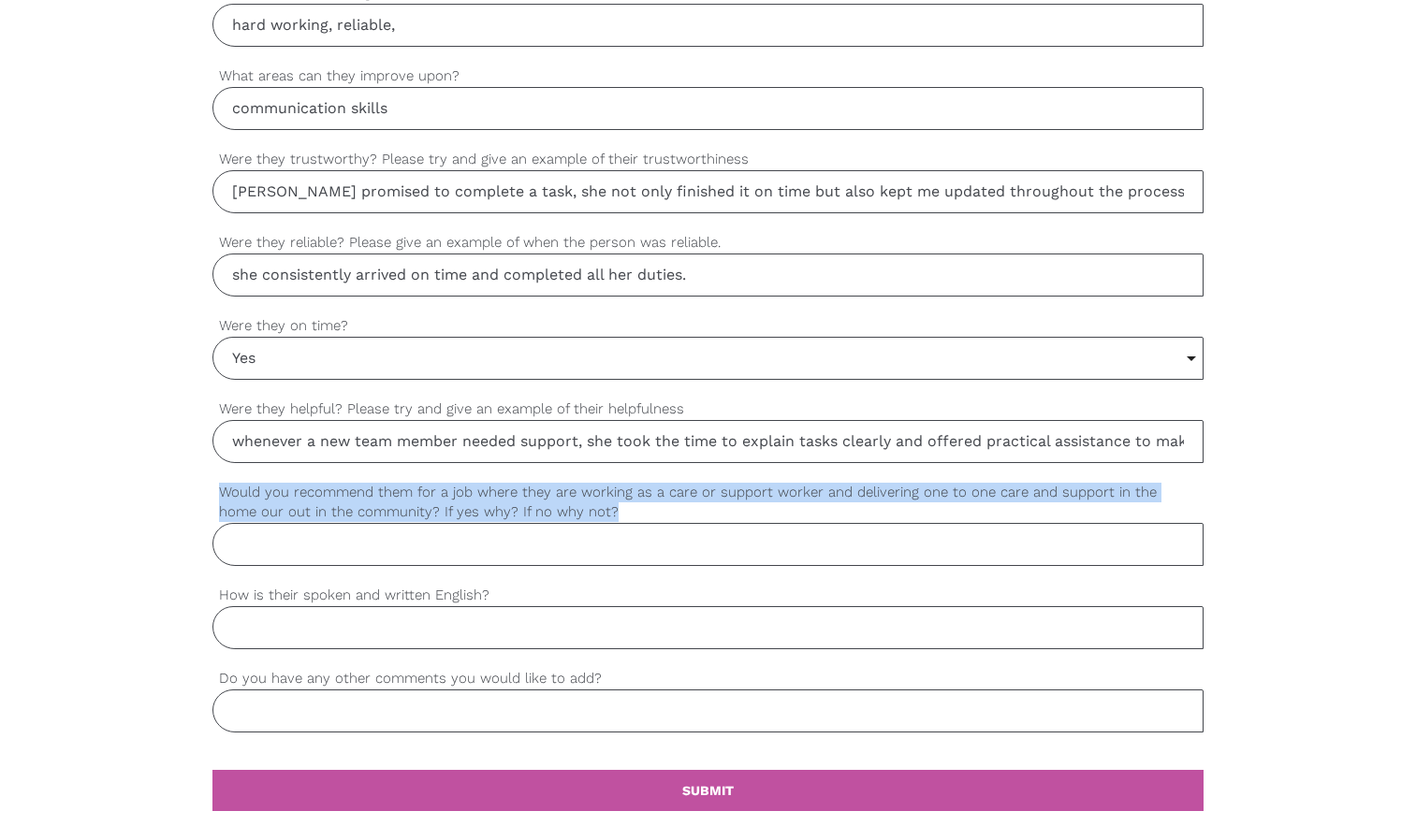
drag, startPoint x: 574, startPoint y: 509, endPoint x: 211, endPoint y: 487, distance: 363.7
click at [211, 487] on div "settings Wendy Your first name settings Peng Your last name settings wendypeng8…" at bounding box center [708, 33] width 1416 height 1757
copy label "Would you recommend them for a job where they are working as a care or support …"
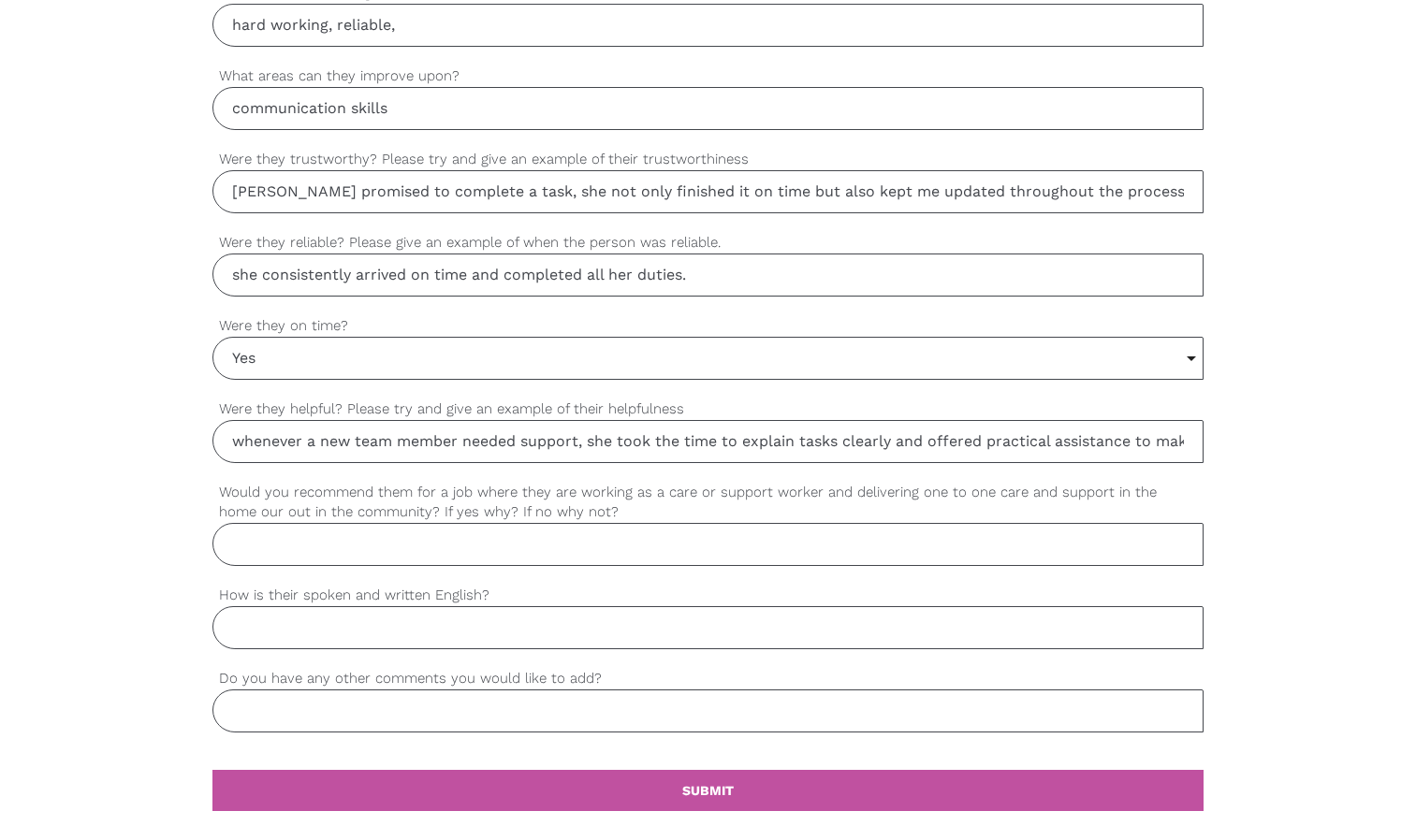
click at [261, 545] on input "Would you recommend them for a job where they are working as a care or support …" at bounding box center [708, 545] width 991 height 43
paste input "Yes, I would recommend Angie for a role as a care or support worker. she is com…"
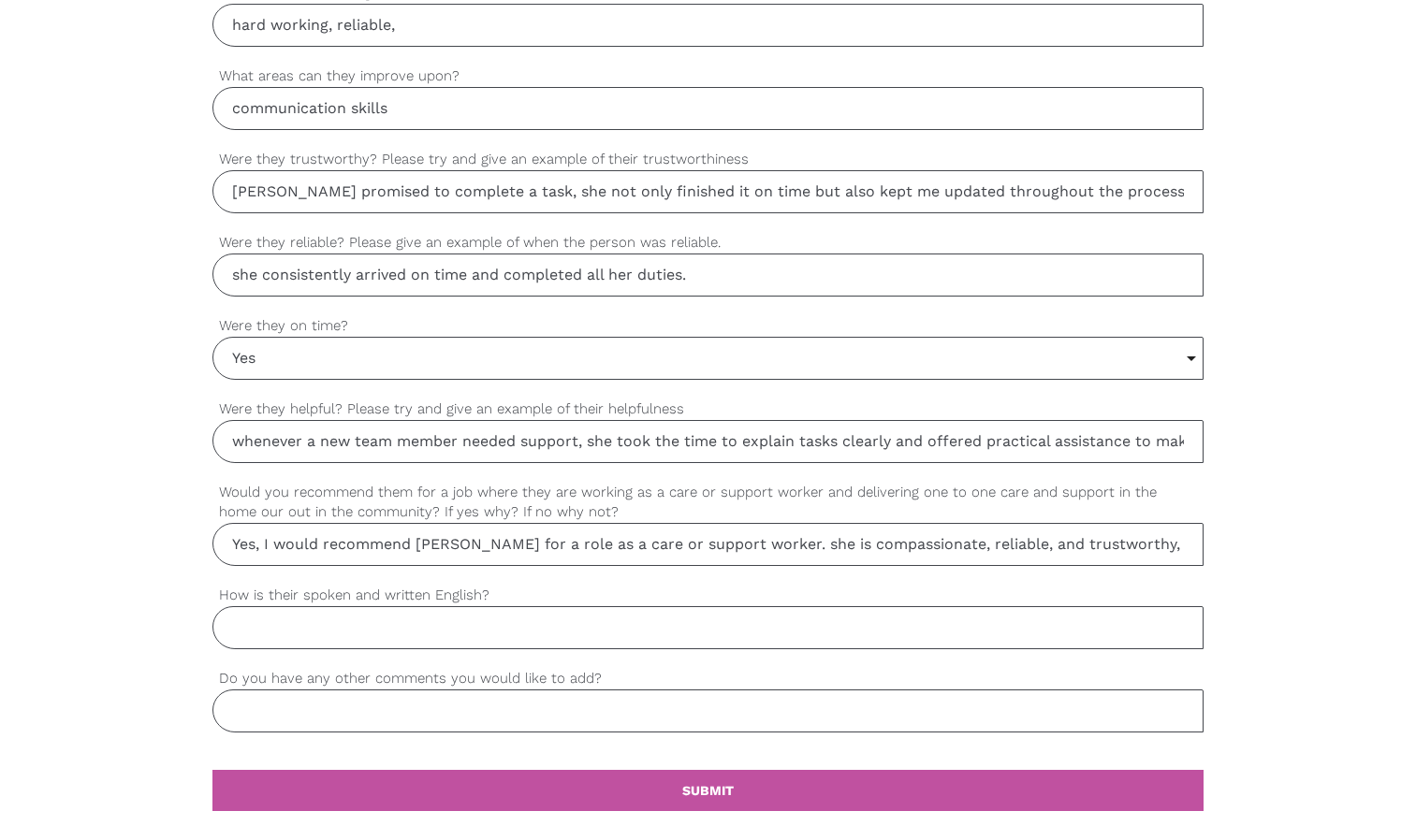
scroll to position [0, 2115]
type input "Yes, I would recommend Angie for a role as a care or support worker. she is com…"
click at [254, 628] on input "How is their spoken and written English?" at bounding box center [708, 627] width 991 height 43
type input "good"
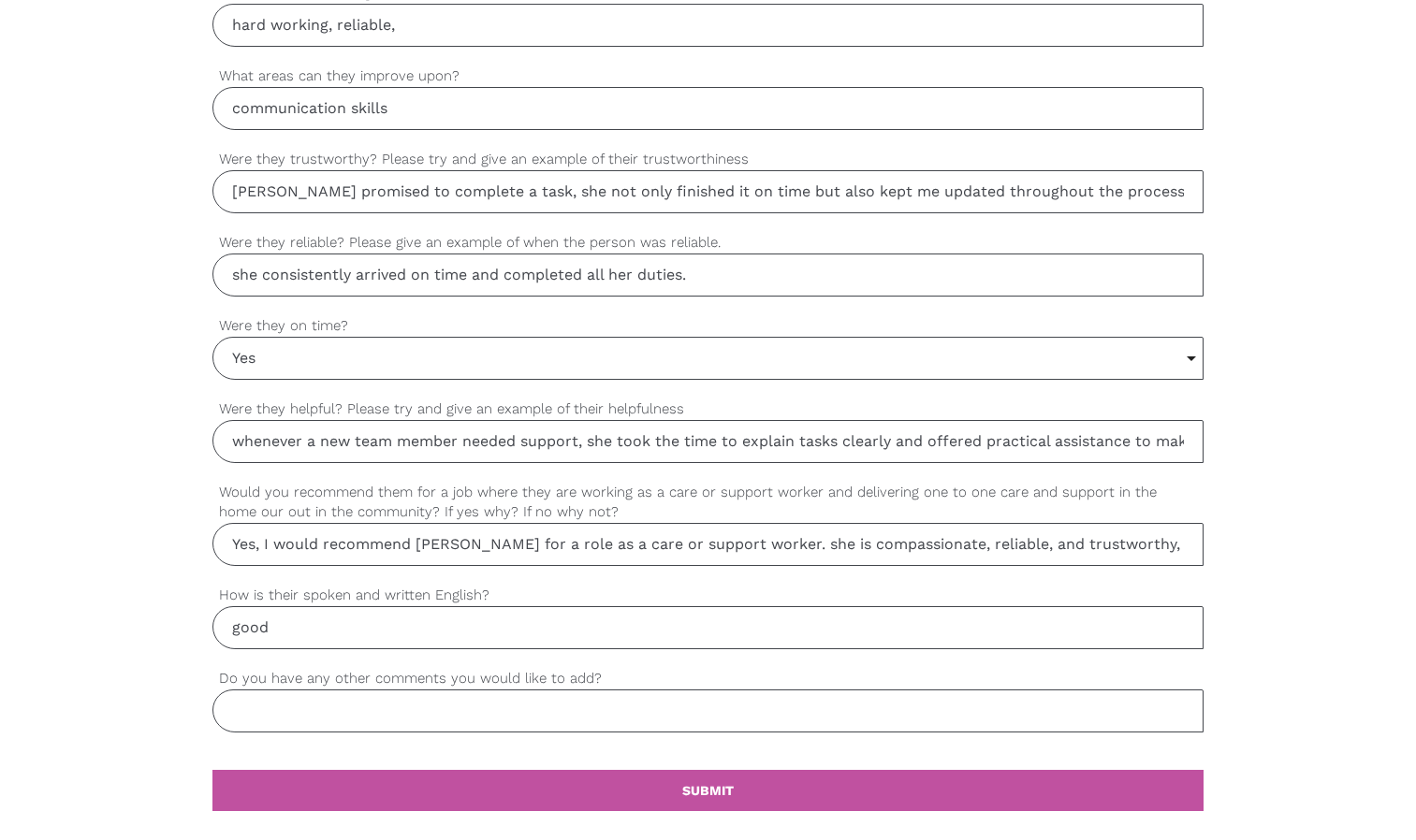
click at [259, 713] on input "Do you have any other comments you would like to add?" at bounding box center [708, 711] width 991 height 43
drag, startPoint x: 597, startPoint y: 675, endPoint x: 213, endPoint y: 674, distance: 384.0
click at [213, 674] on label "Do you have any other comments you would like to add?" at bounding box center [708, 679] width 991 height 21
copy label "Do you have any other comments you would like to add?"
click at [280, 714] on input "Do you have any other comments you would like to add?" at bounding box center [708, 711] width 991 height 43
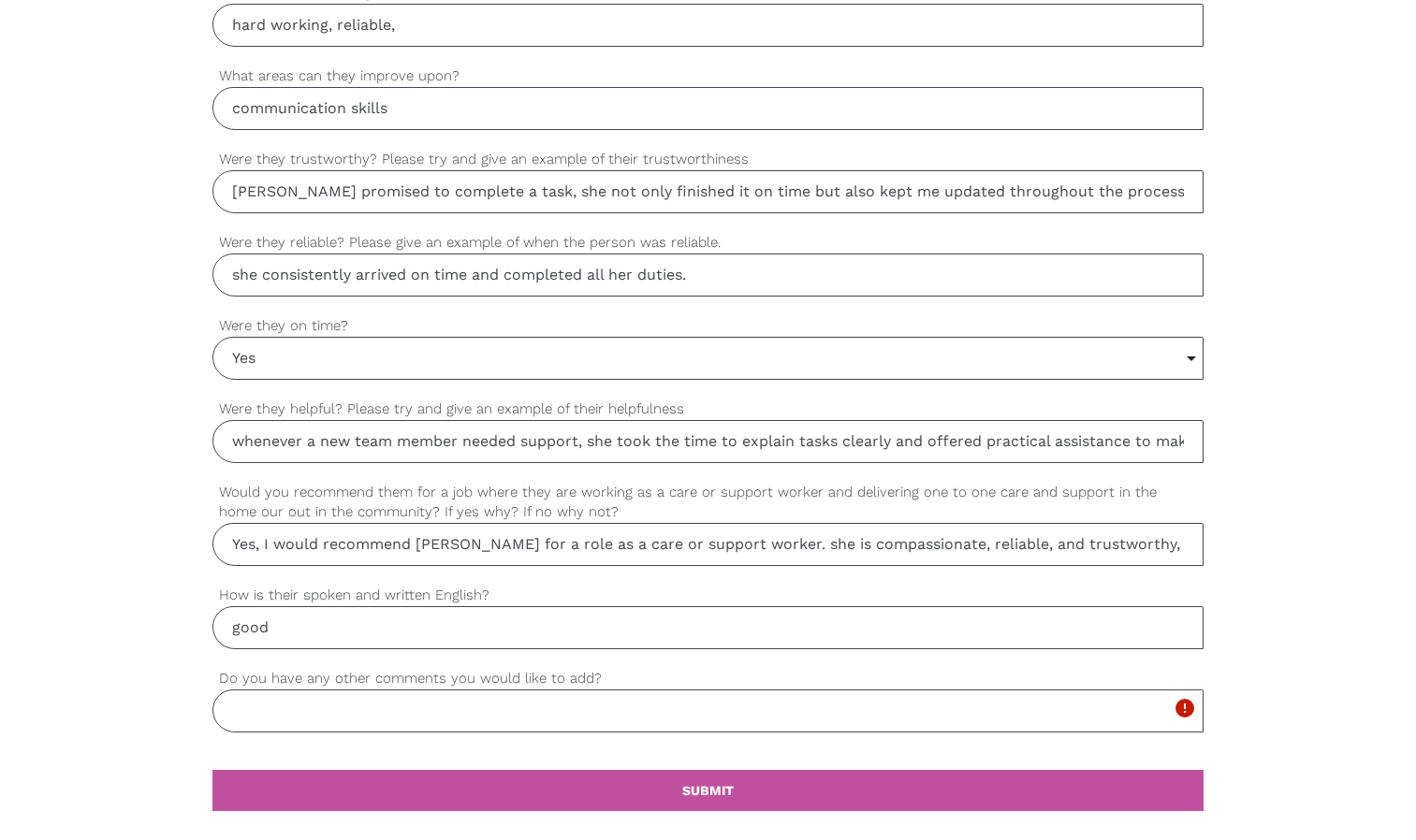
paste input "Angie always showed genuine kindness and respect to others, which I think makes…"
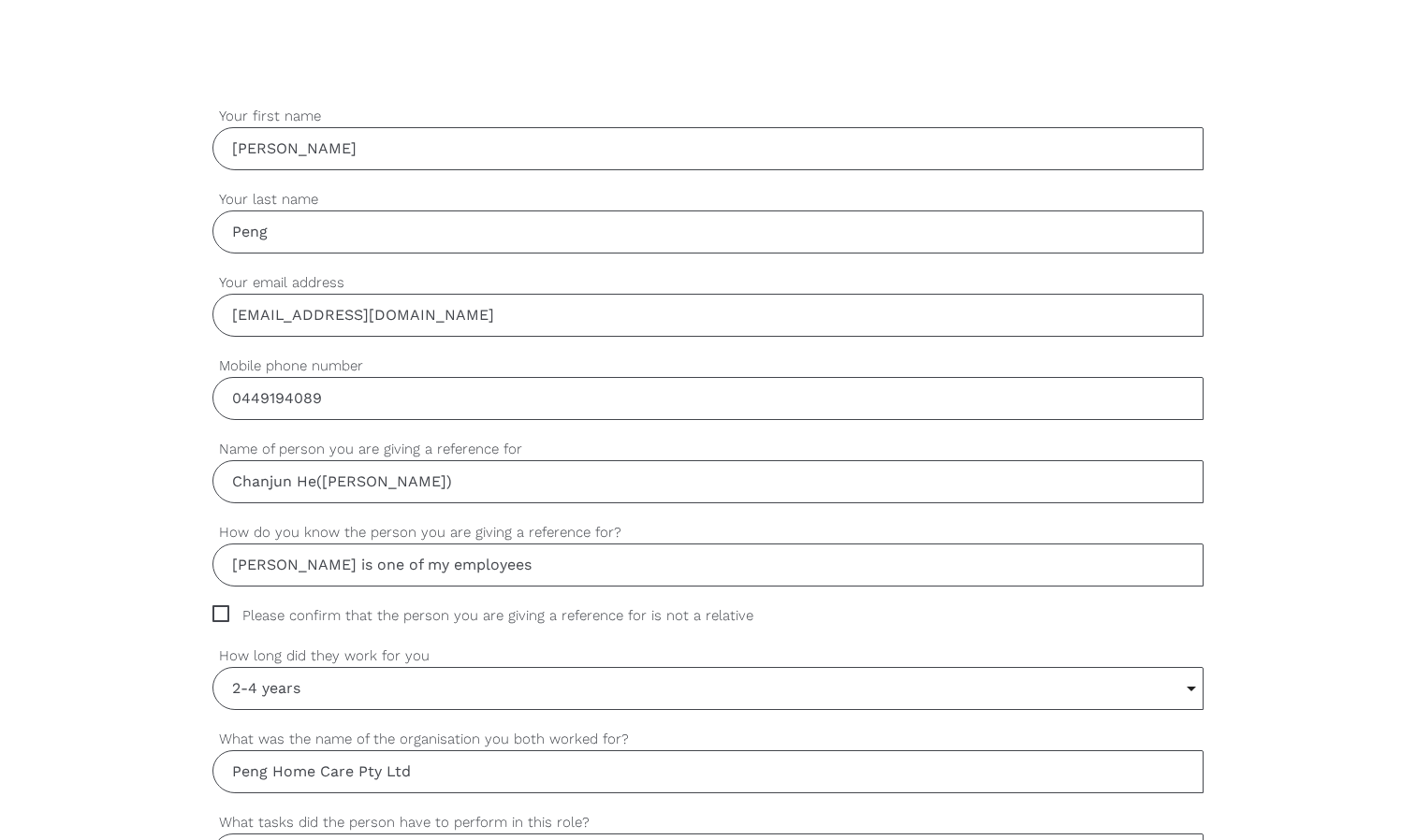
scroll to position [504, 0]
type input "Angie always showed genuine kindness and respect to others, which I think makes…"
click at [219, 612] on span "Please confirm that the person you are giving a reference for is not a relative" at bounding box center [501, 619] width 577 height 21
click at [219, 612] on input "Please confirm that the person you are giving a reference for is not a relative" at bounding box center [219, 614] width 13 height 13
checkbox input "true"
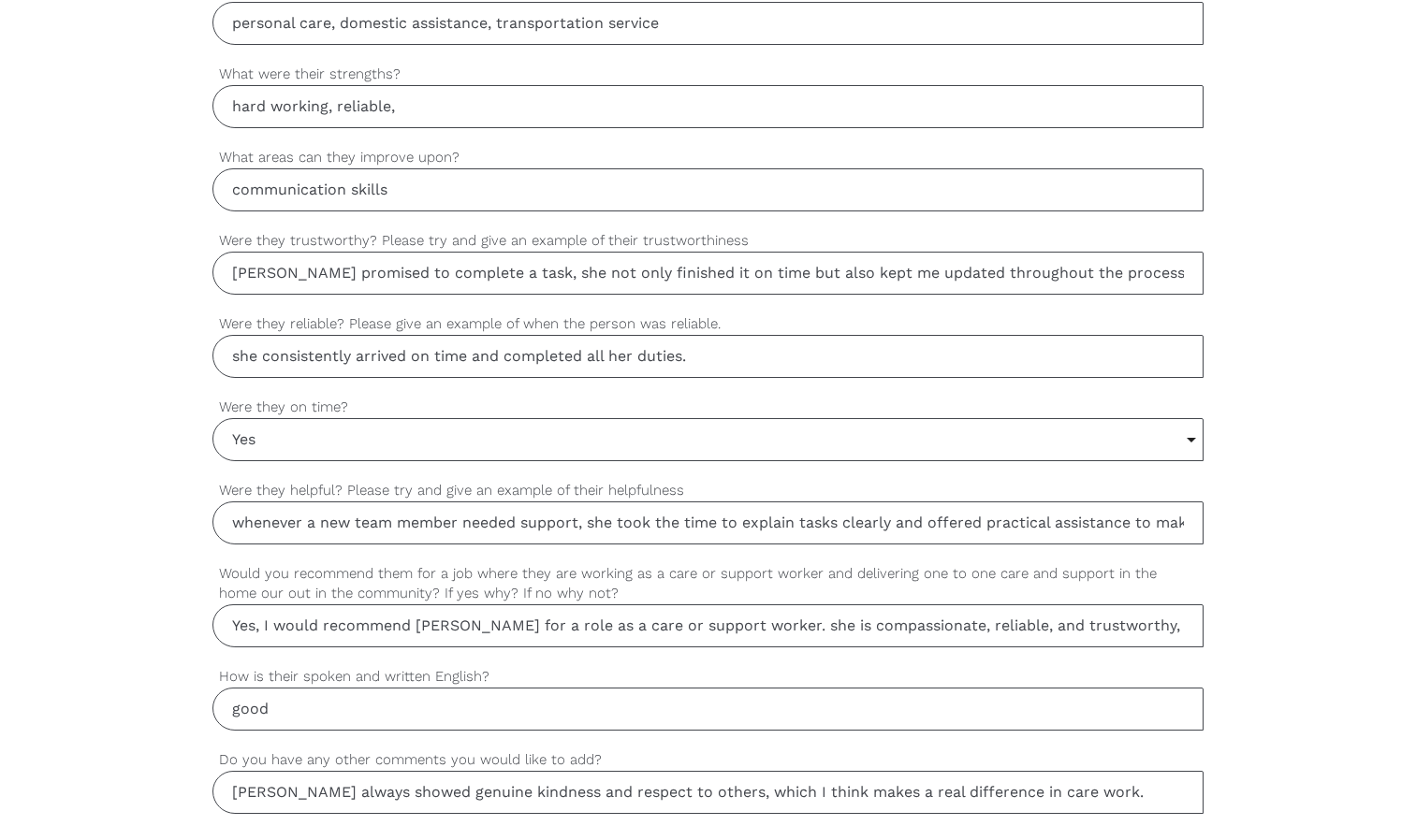
scroll to position [1332, 0]
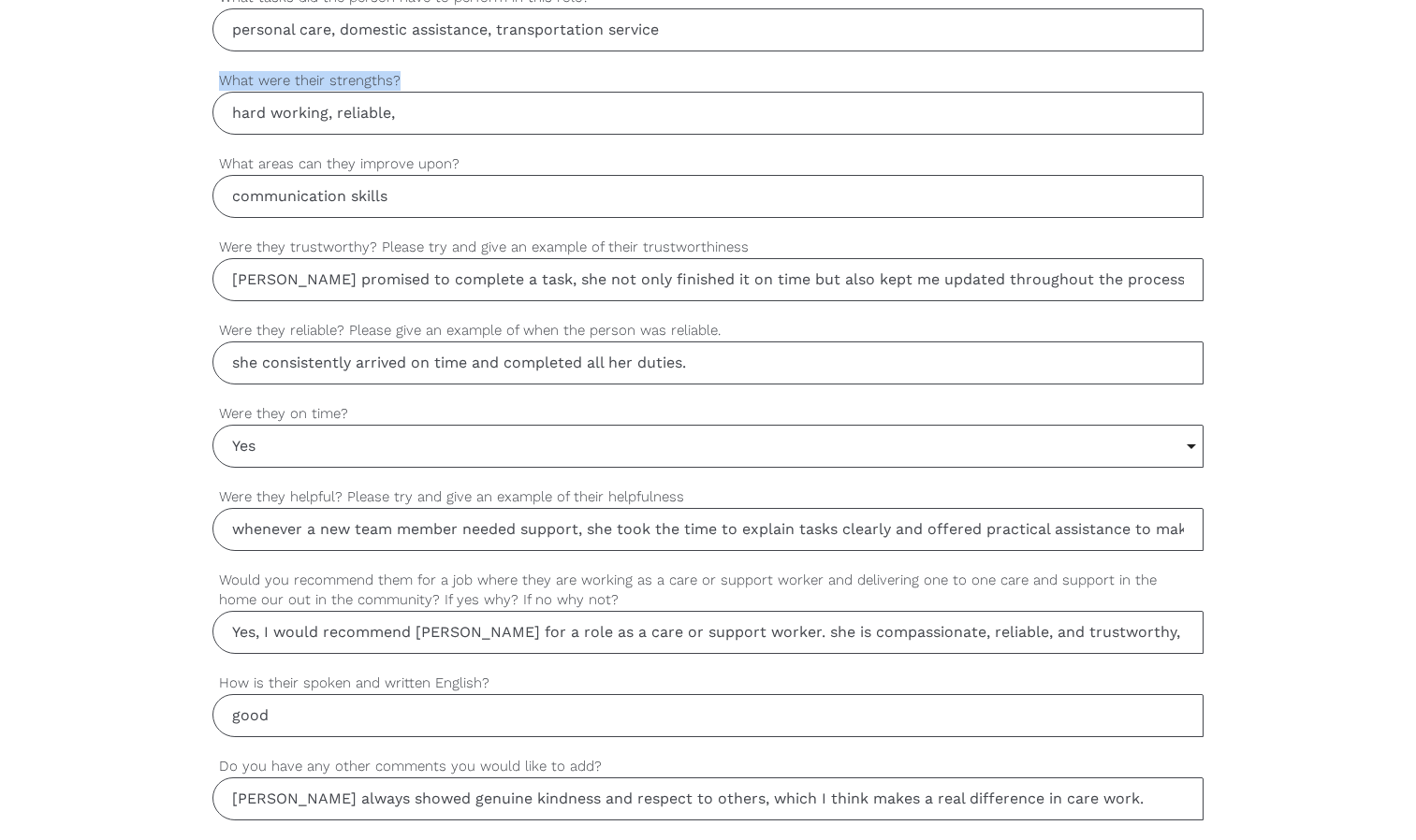
drag, startPoint x: 400, startPoint y: 83, endPoint x: 223, endPoint y: 73, distance: 177.3
click at [223, 73] on label "What were their strengths?" at bounding box center [708, 81] width 991 height 21
copy label "What were their strengths?"
click at [401, 99] on input "hard working, reliable," at bounding box center [708, 113] width 991 height 43
type input "h"
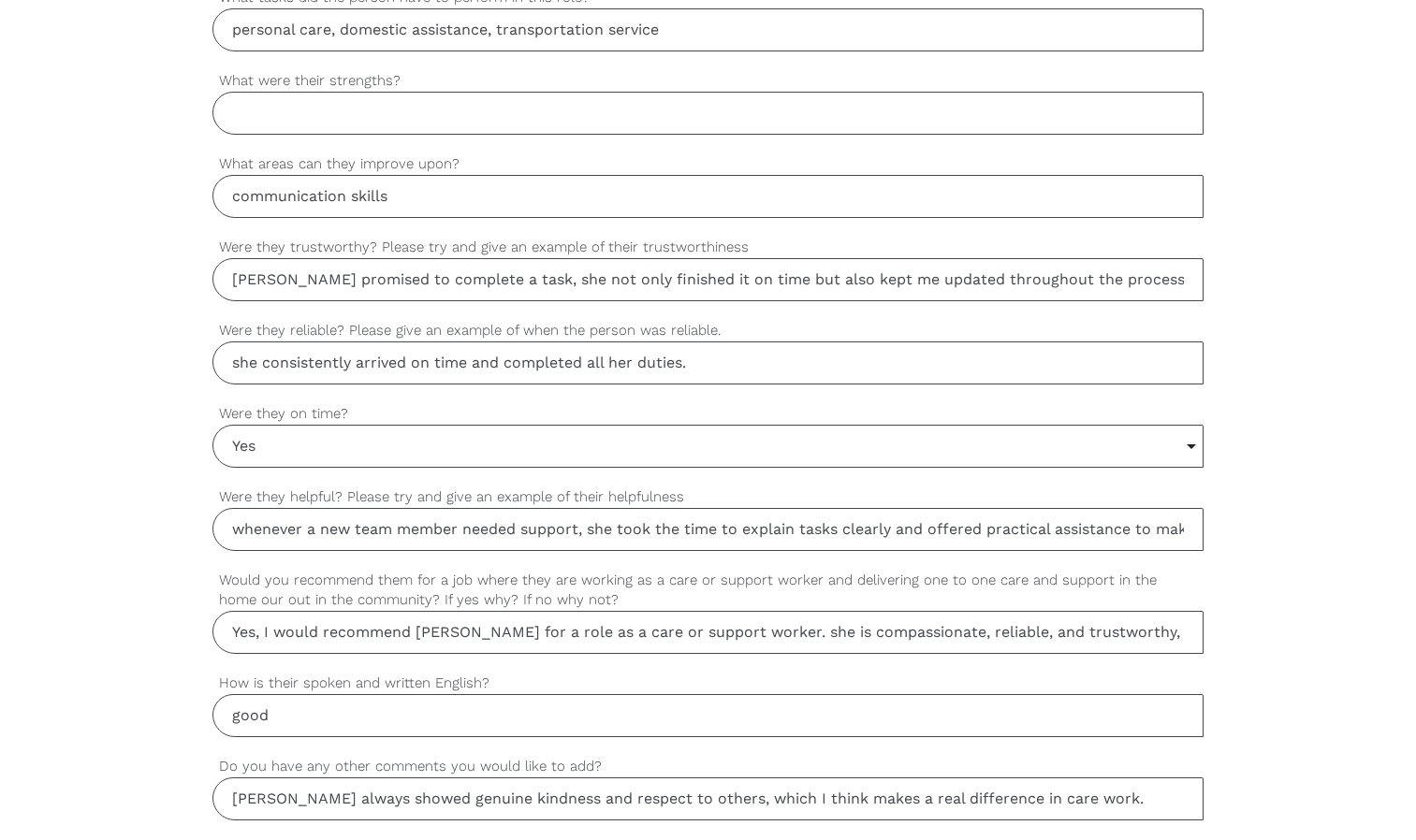
paste input "Angie strengths include being compassionate, reliable, and patient. she build t…"
type input "Angie strengths include being compassionate, reliable, and patient. she builds …"
click at [1136, 540] on input "whenever a new team member needed support, she took the time to explain tasks c…" at bounding box center [708, 529] width 991 height 43
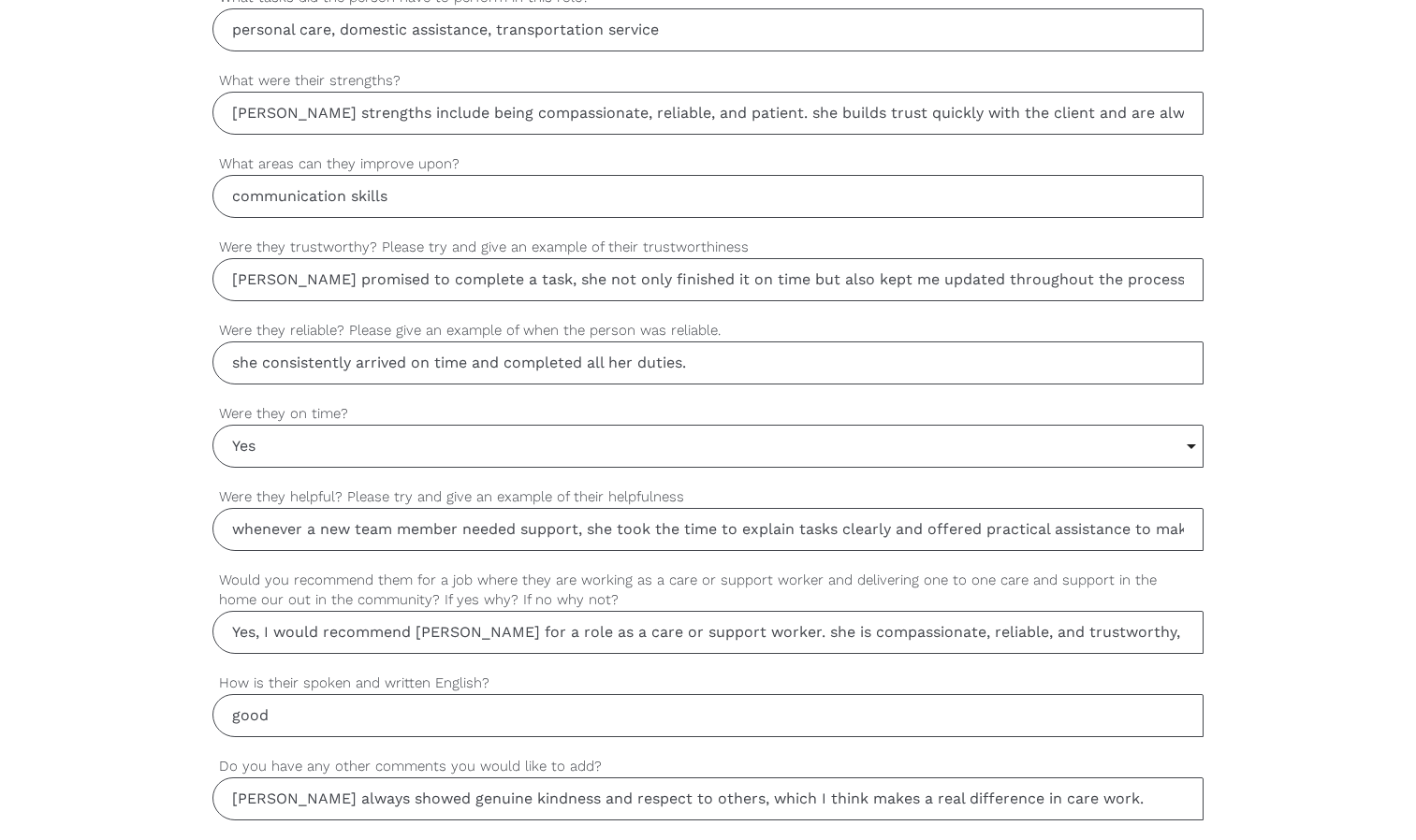
click at [1098, 626] on input "Yes, I would recommend Angie for a role as a care or support worker. she is com…" at bounding box center [708, 632] width 991 height 43
click at [970, 630] on input "Yes, I would recommend Angie for a role as a care or support worker. she is com…" at bounding box center [708, 632] width 991 height 43
click at [990, 632] on input "Yes, I would recommend Angie for a role as a care or support worker. she is com…" at bounding box center [708, 632] width 991 height 43
type input "Yes, I would recommend Angie for a role as a care or support worker. she is com…"
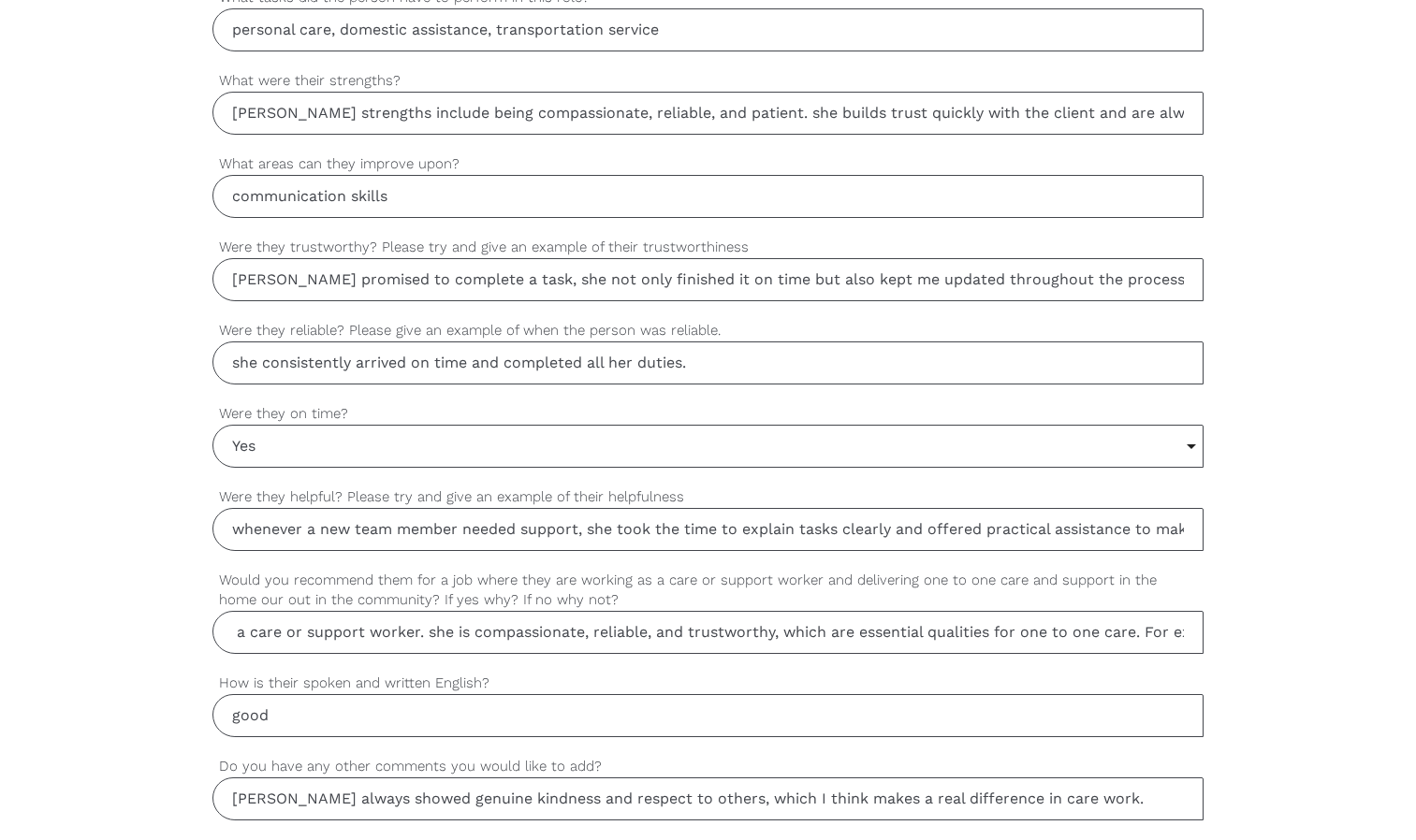
scroll to position [0, 0]
click at [1009, 670] on div "settings Yes, I would recommend Angie for a role as a care or support worker. s…" at bounding box center [708, 622] width 991 height 103
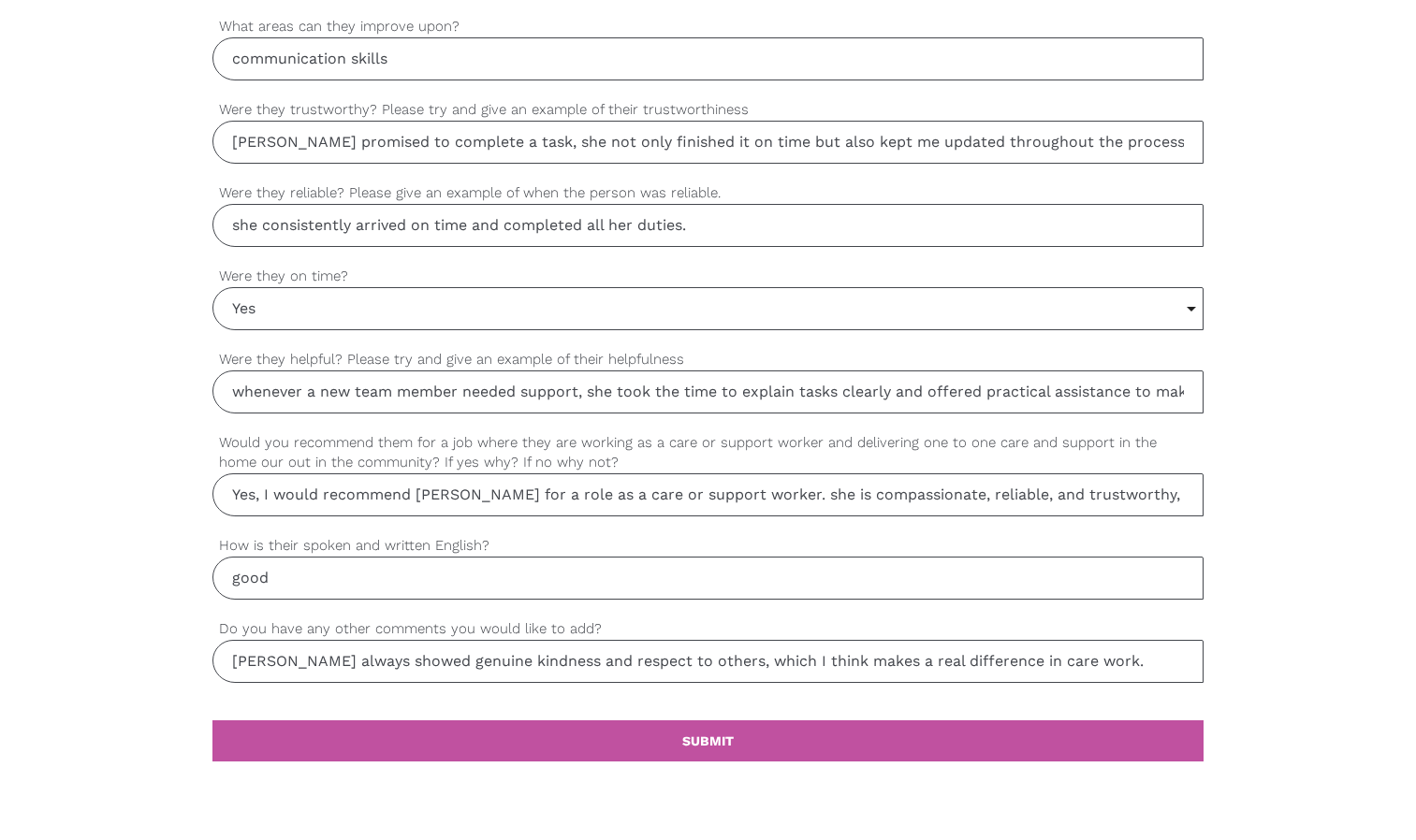
scroll to position [1474, 0]
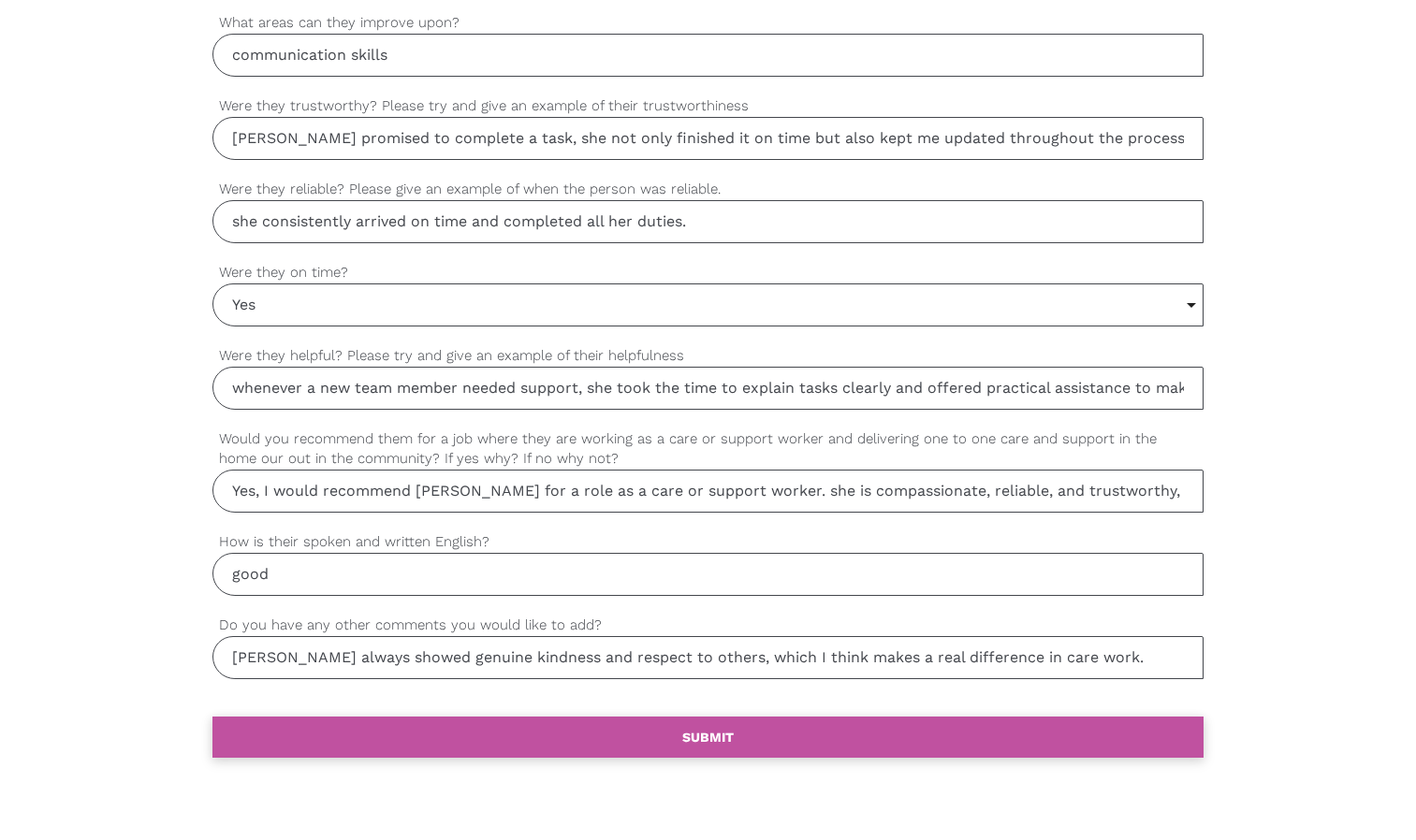
click at [734, 742] on link "settings SUBMIT" at bounding box center [708, 737] width 991 height 41
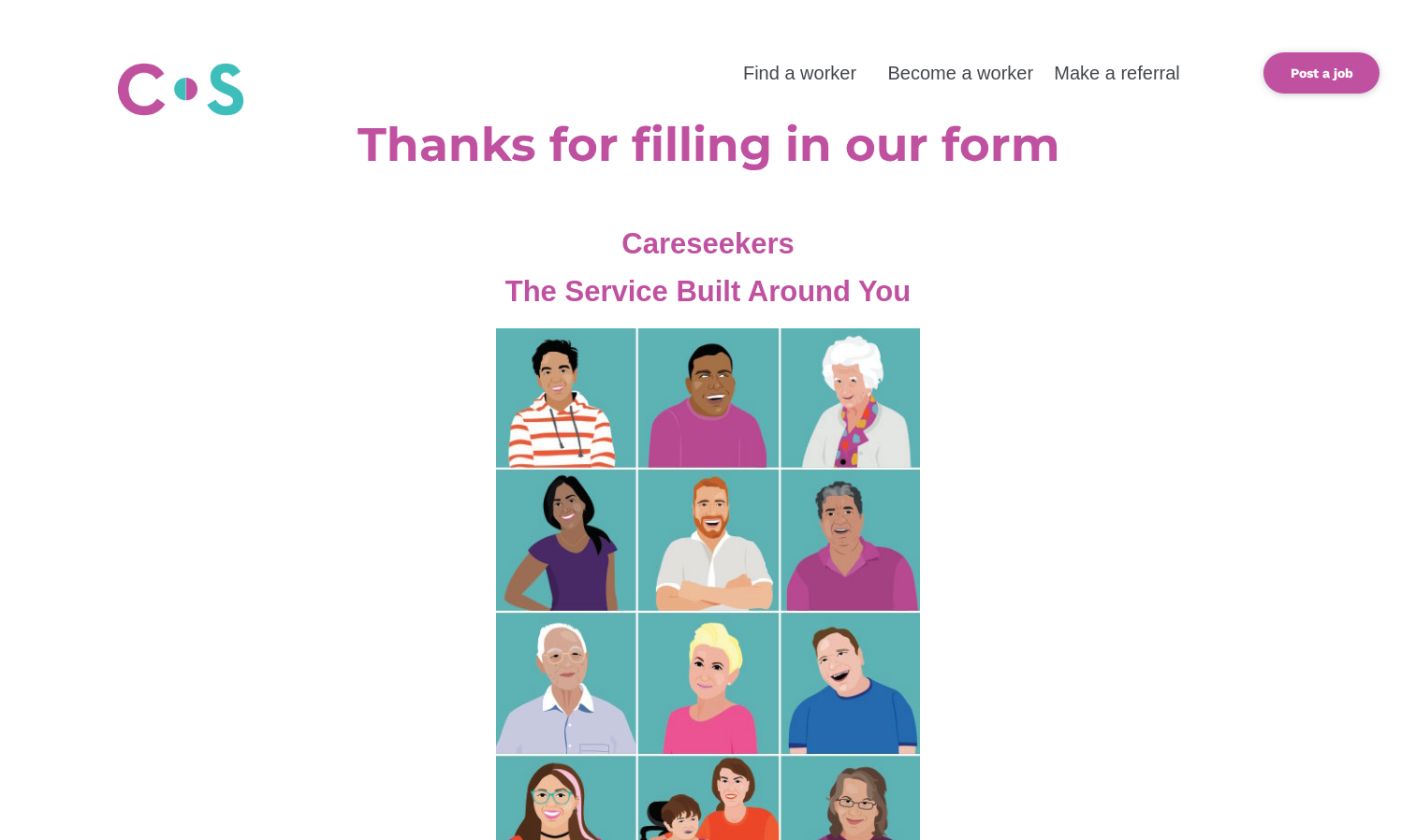
click at [1331, 536] on div at bounding box center [708, 604] width 1416 height 578
